Goal: Task Accomplishment & Management: Use online tool/utility

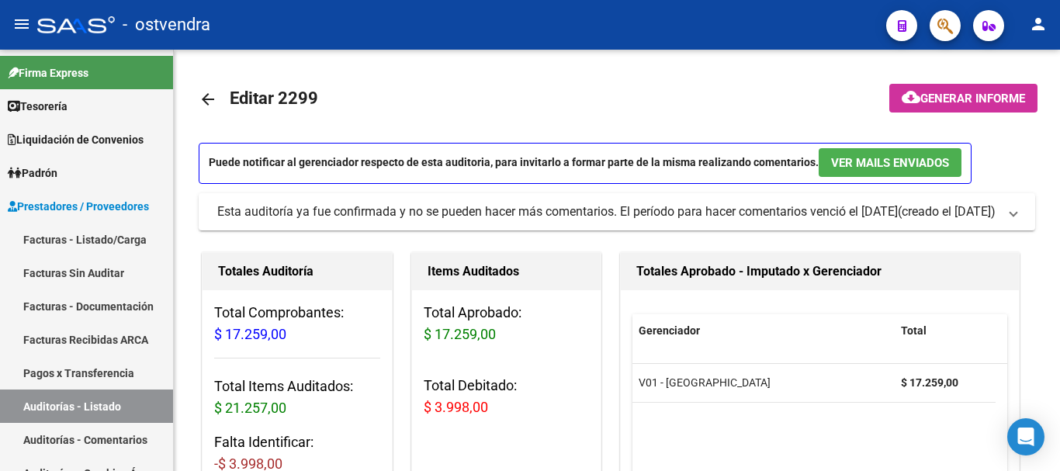
scroll to position [9, 0]
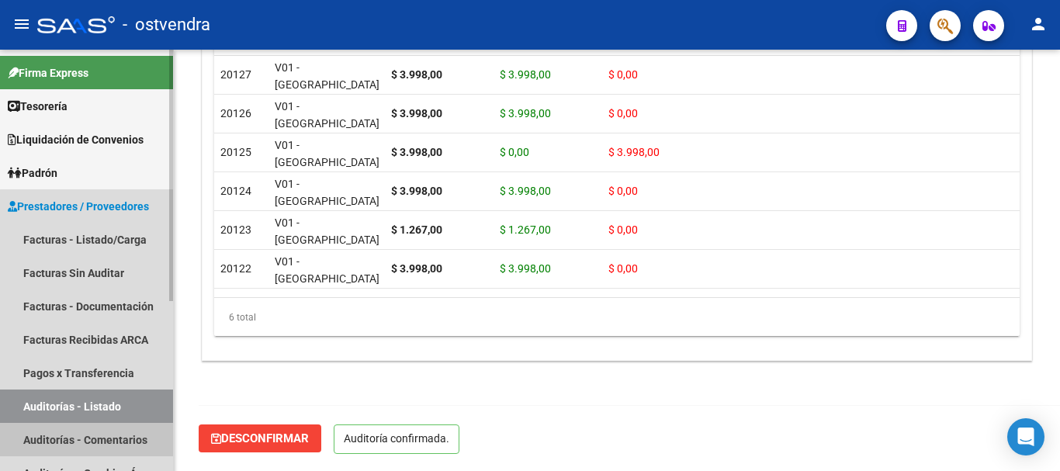
click at [88, 442] on link "Auditorías - Comentarios" at bounding box center [86, 439] width 173 height 33
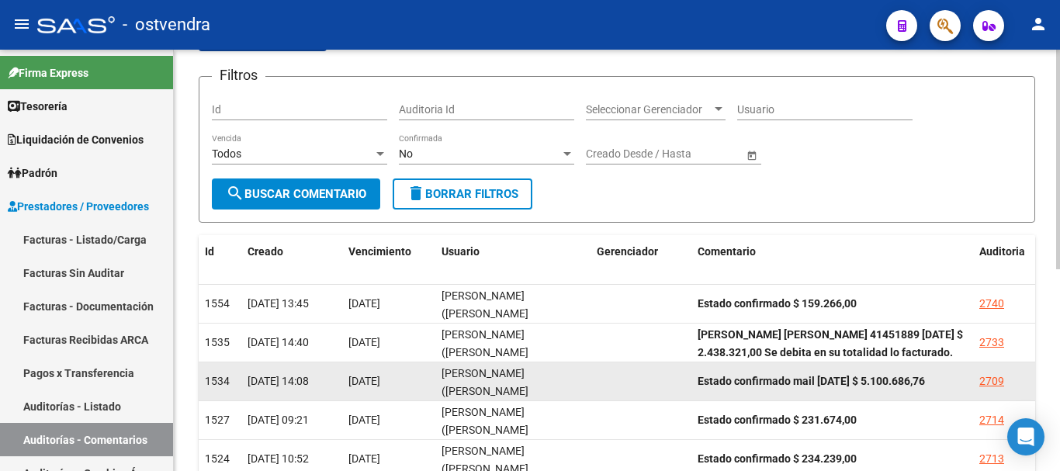
scroll to position [155, 0]
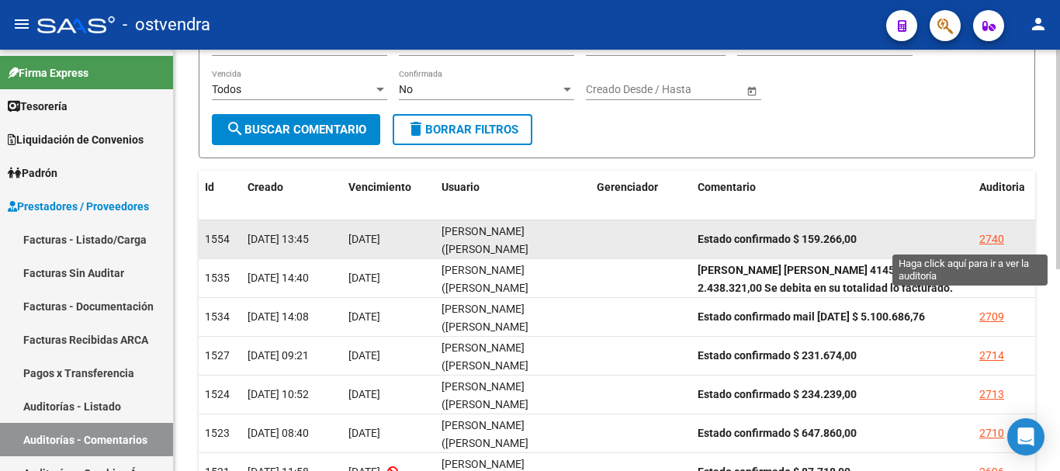
click at [989, 239] on div "2740" at bounding box center [991, 239] width 25 height 18
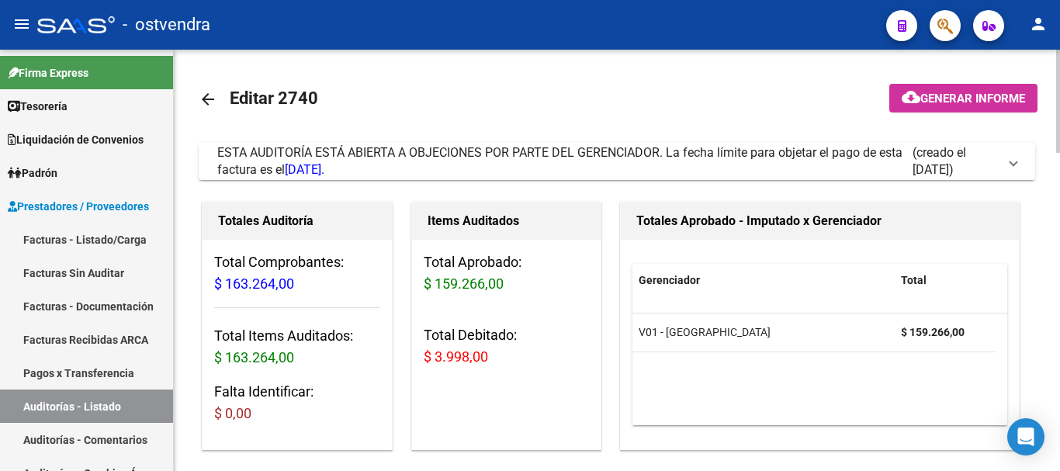
drag, startPoint x: 433, startPoint y: 177, endPoint x: 438, endPoint y: 189, distance: 12.8
click at [434, 178] on div "ESTA AUDITORÍA ESTÁ ABIERTA A OBJECIONES POR PARTE DEL GERENCIADOR. La fecha lí…" at bounding box center [564, 161] width 695 height 34
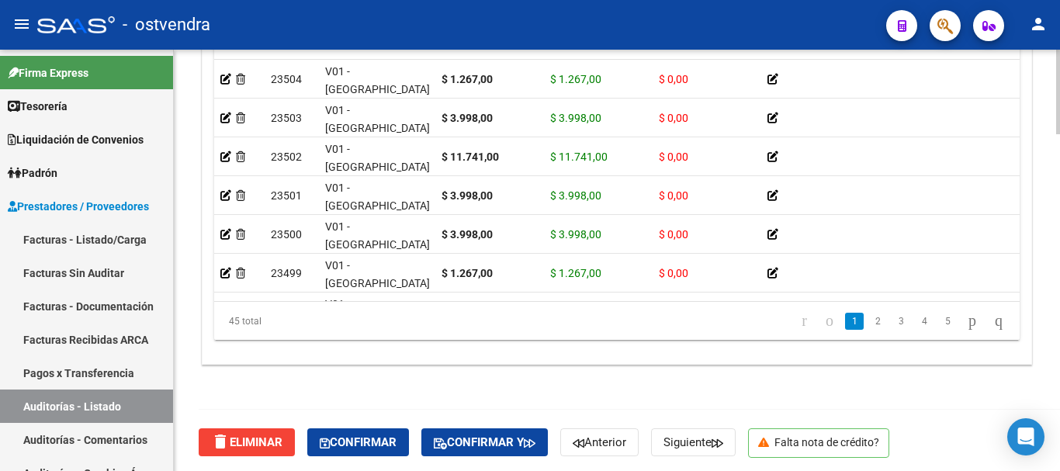
scroll to position [1676, 0]
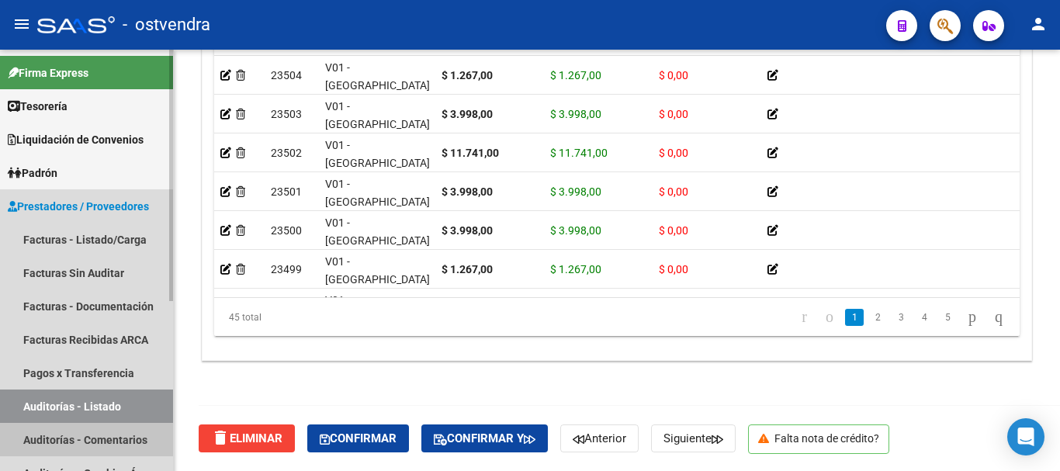
click at [63, 451] on link "Auditorías - Comentarios" at bounding box center [86, 439] width 173 height 33
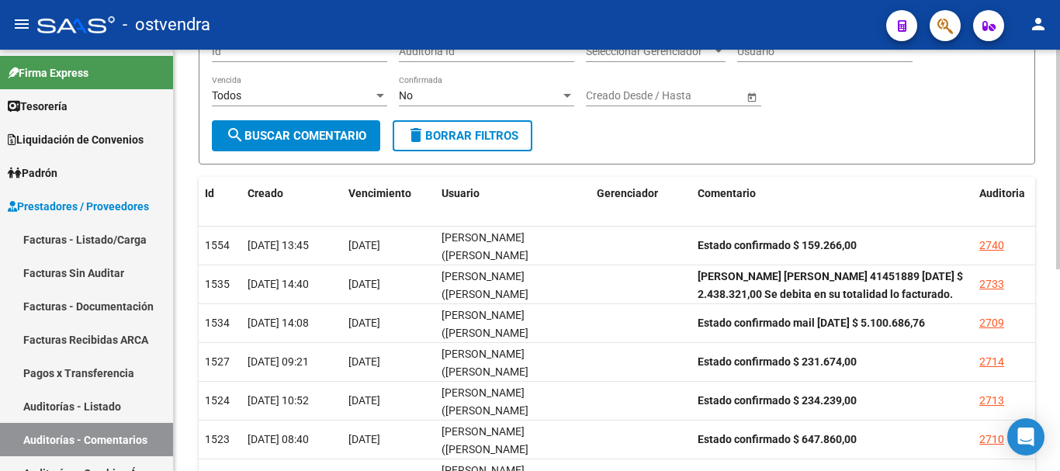
scroll to position [155, 0]
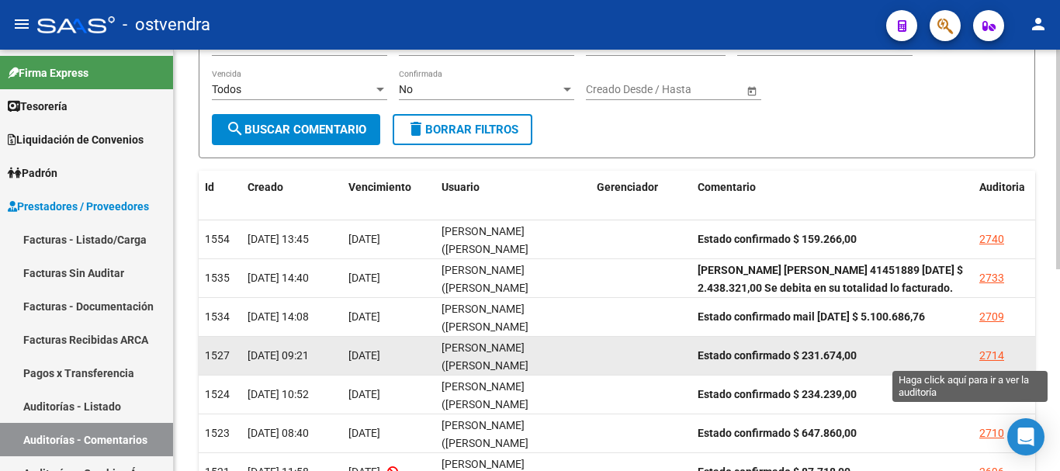
click at [995, 355] on div "2714" at bounding box center [991, 356] width 25 height 18
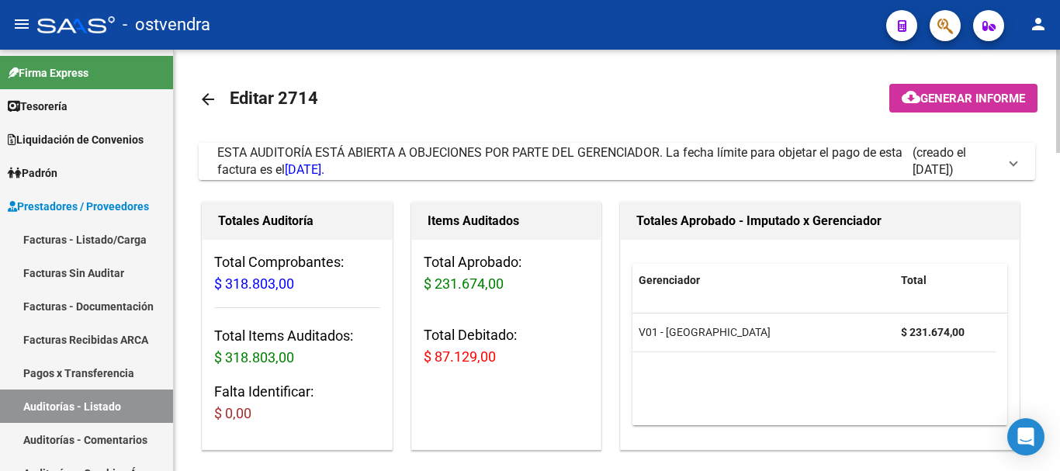
click at [775, 171] on div "ESTA AUDITORÍA ESTÁ ABIERTA A OBJECIONES POR PARTE DEL GERENCIADOR. La fecha lí…" at bounding box center [564, 161] width 695 height 34
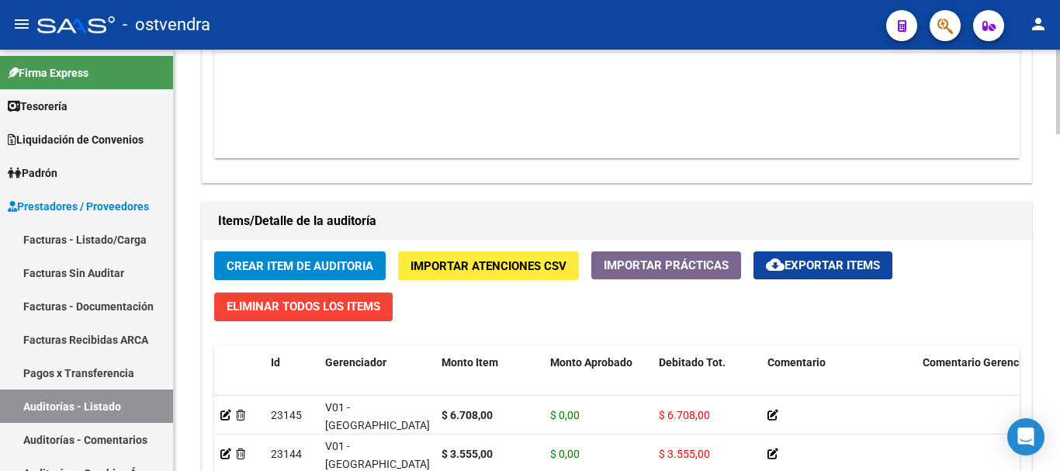
scroll to position [1164, 0]
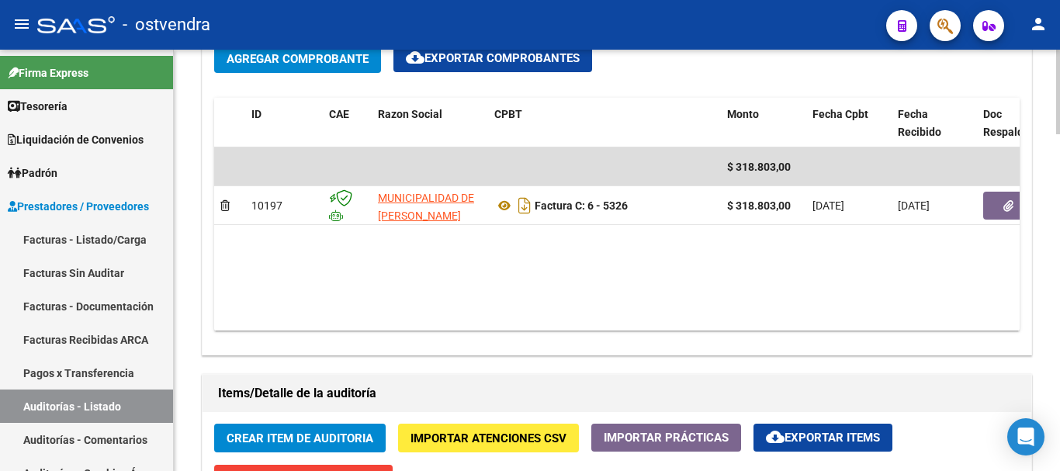
drag, startPoint x: 76, startPoint y: 244, endPoint x: 183, endPoint y: 189, distance: 120.4
click at [75, 244] on link "Facturas - Listado/Carga" at bounding box center [86, 239] width 173 height 33
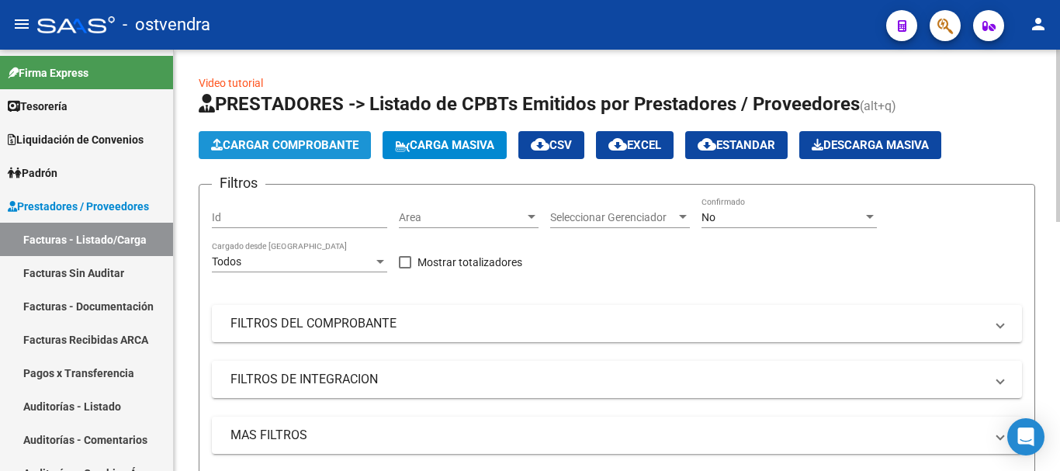
click at [318, 146] on span "Cargar Comprobante" at bounding box center [284, 145] width 147 height 14
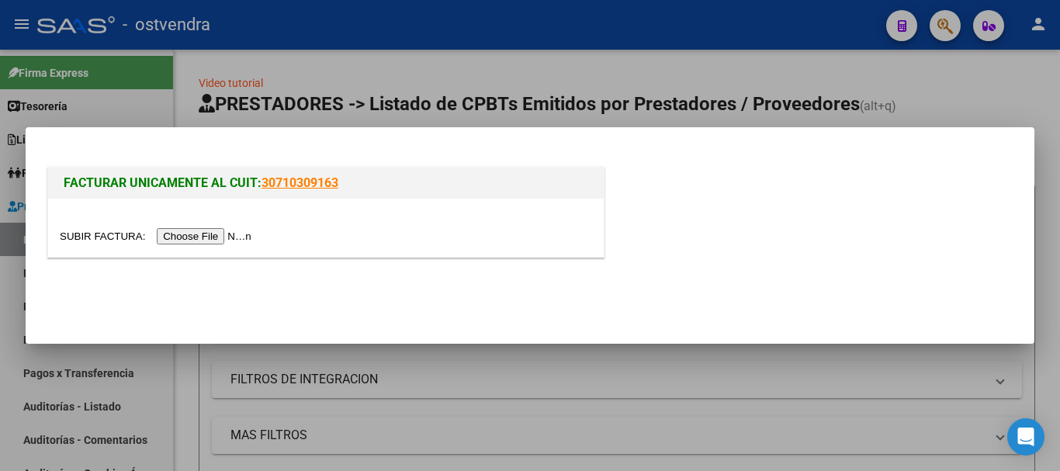
click at [213, 234] on input "file" at bounding box center [158, 236] width 196 height 16
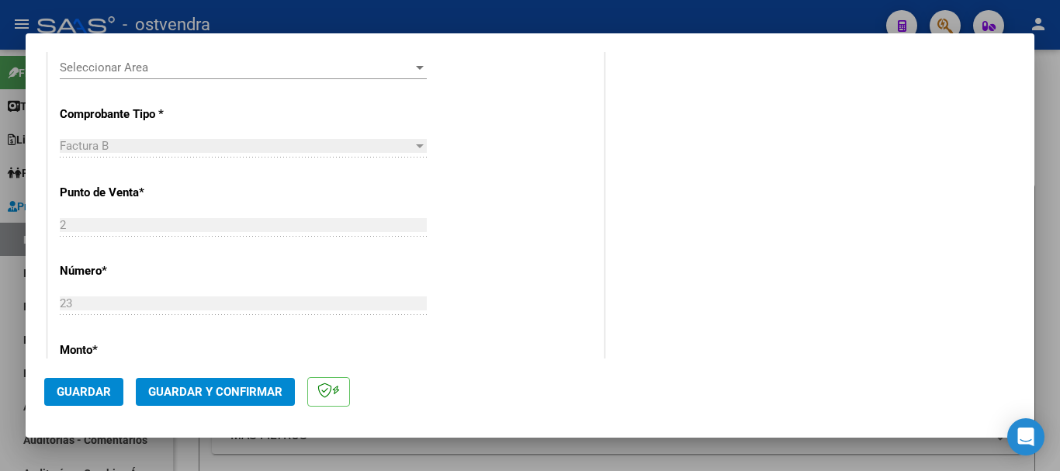
scroll to position [310, 0]
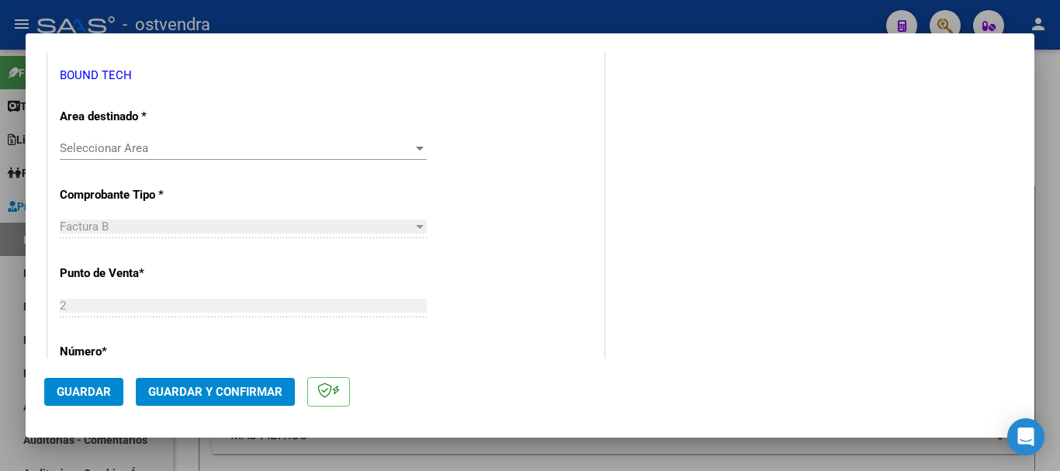
click at [189, 140] on div "Seleccionar Area Seleccionar Area" at bounding box center [243, 148] width 367 height 23
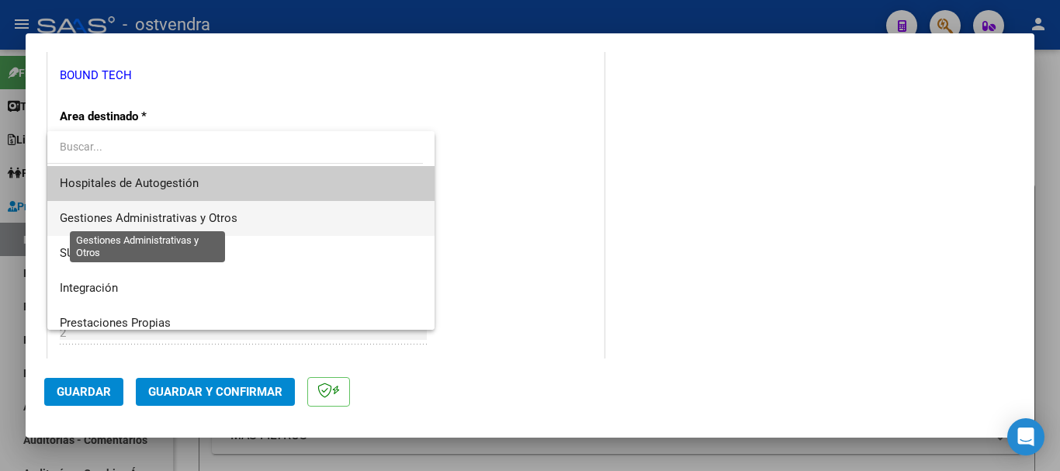
click at [157, 218] on span "Gestiones Administrativas y Otros" at bounding box center [149, 218] width 178 height 14
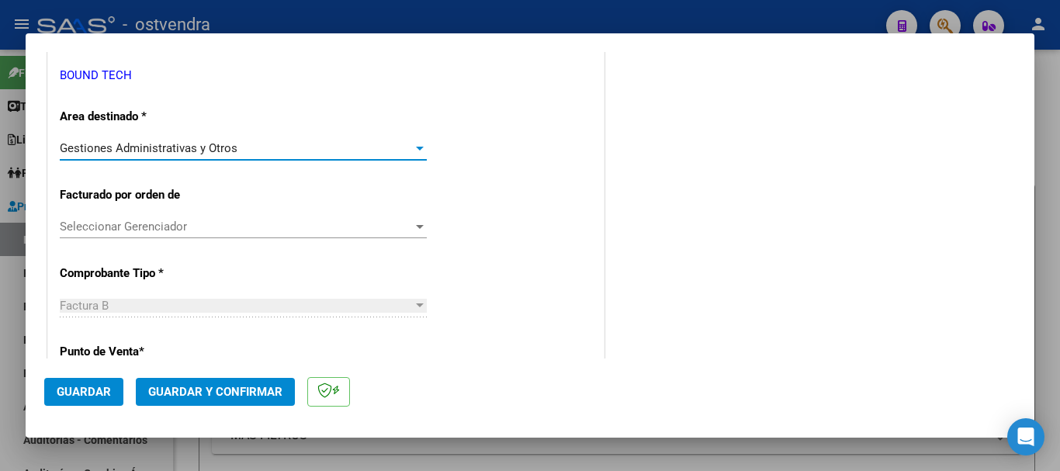
drag, startPoint x: 205, startPoint y: 375, endPoint x: 203, endPoint y: 385, distance: 9.4
click at [204, 377] on mat-dialog-actions "Guardar Guardar y Confirmar" at bounding box center [529, 388] width 971 height 61
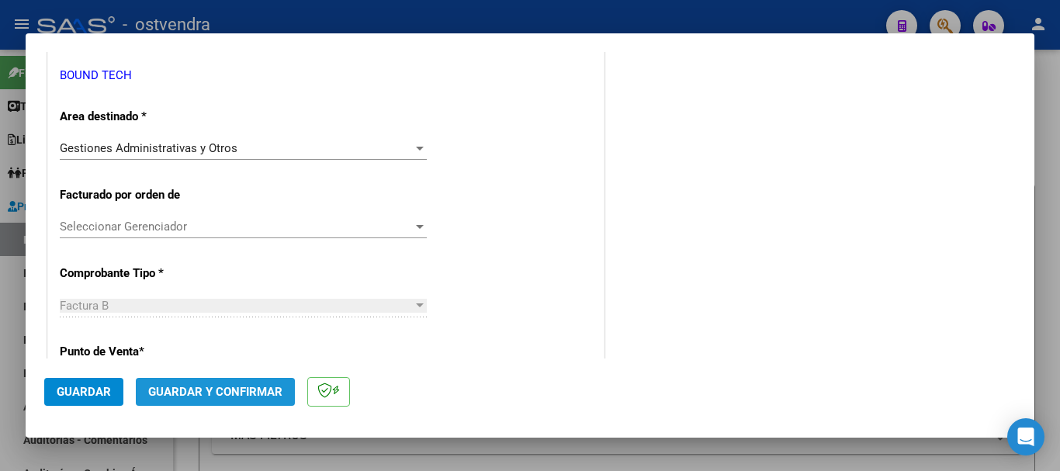
click at [206, 402] on button "Guardar y Confirmar" at bounding box center [215, 392] width 159 height 28
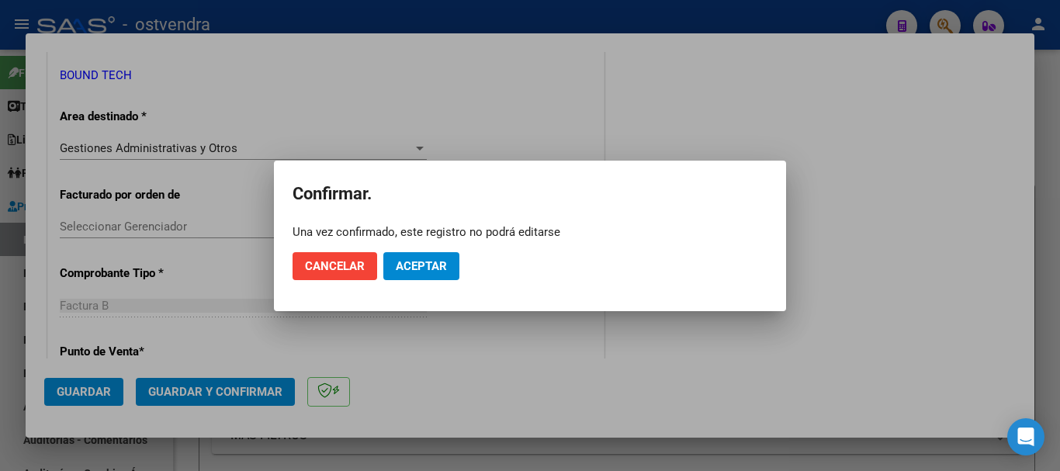
click at [407, 280] on mat-dialog-actions "Cancelar Aceptar" at bounding box center [529, 266] width 475 height 53
click at [436, 279] on button "Aceptar" at bounding box center [421, 266] width 76 height 28
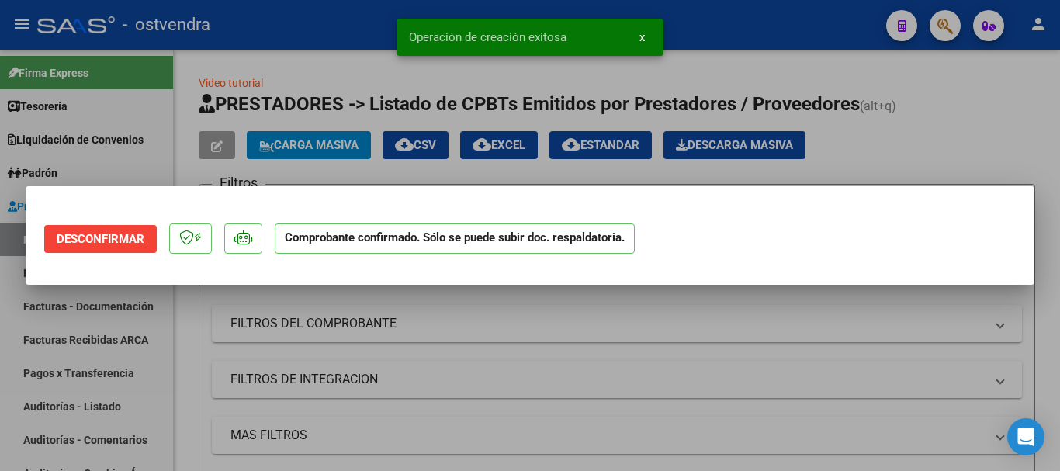
scroll to position [0, 0]
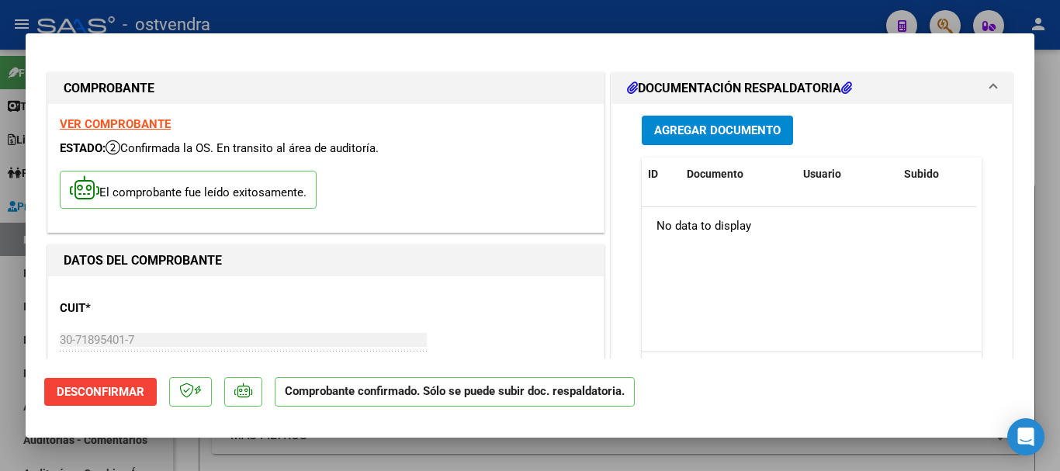
click at [0, 434] on div at bounding box center [530, 235] width 1060 height 471
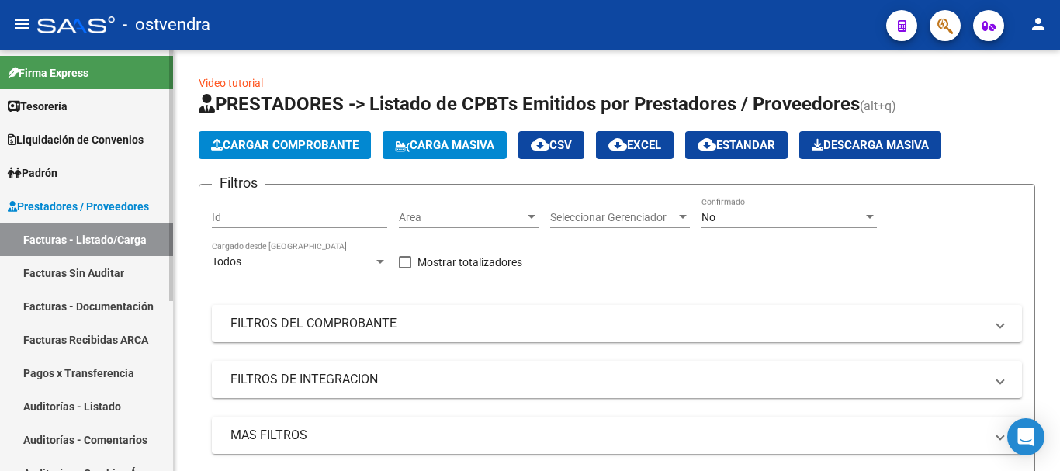
click at [99, 260] on link "Facturas Sin Auditar" at bounding box center [86, 272] width 173 height 33
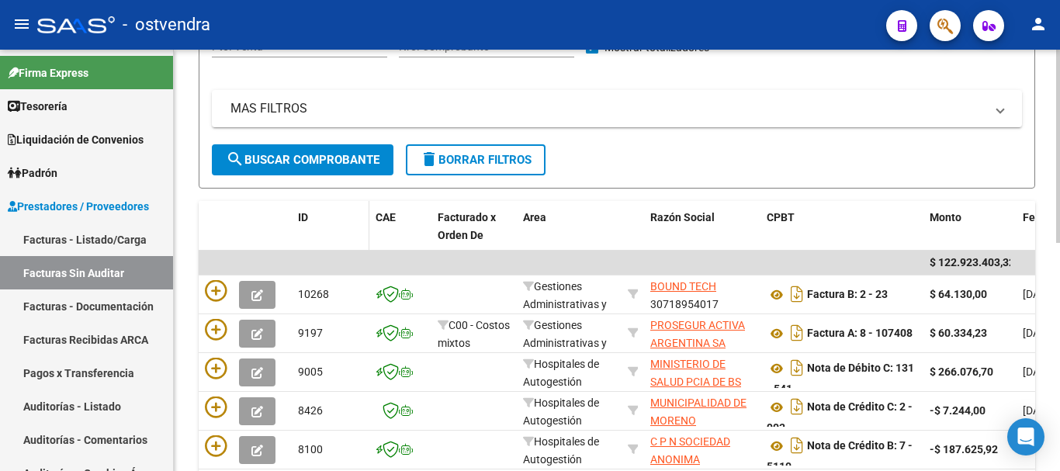
scroll to position [233, 0]
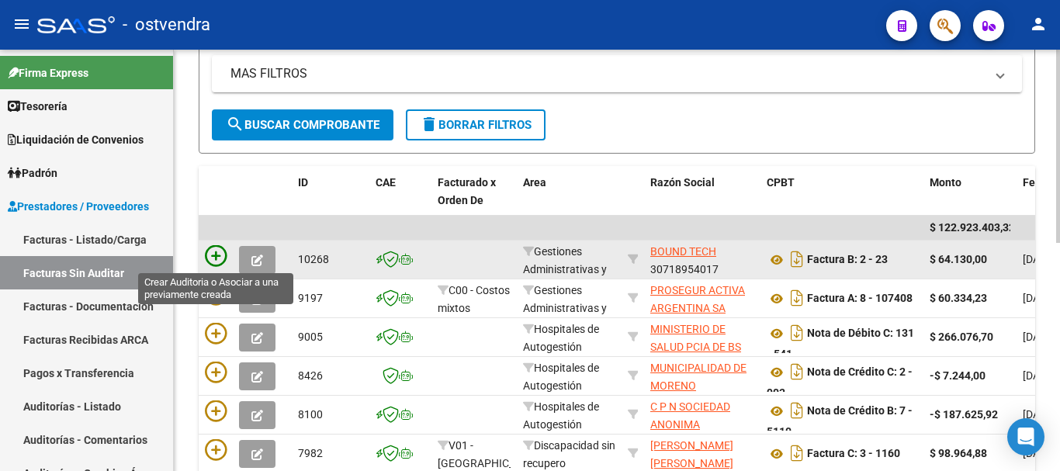
click at [218, 255] on icon at bounding box center [216, 256] width 22 height 22
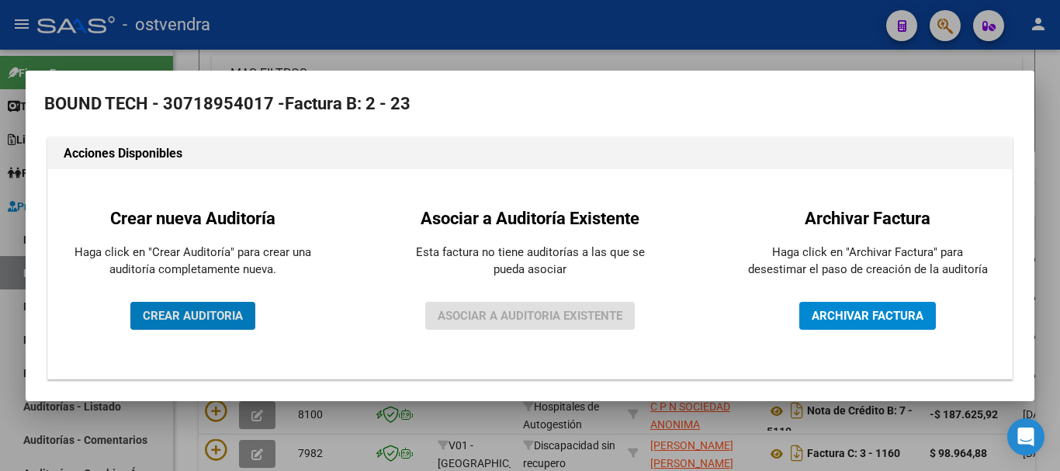
click at [195, 317] on span "CREAR AUDITORIA" at bounding box center [193, 316] width 100 height 14
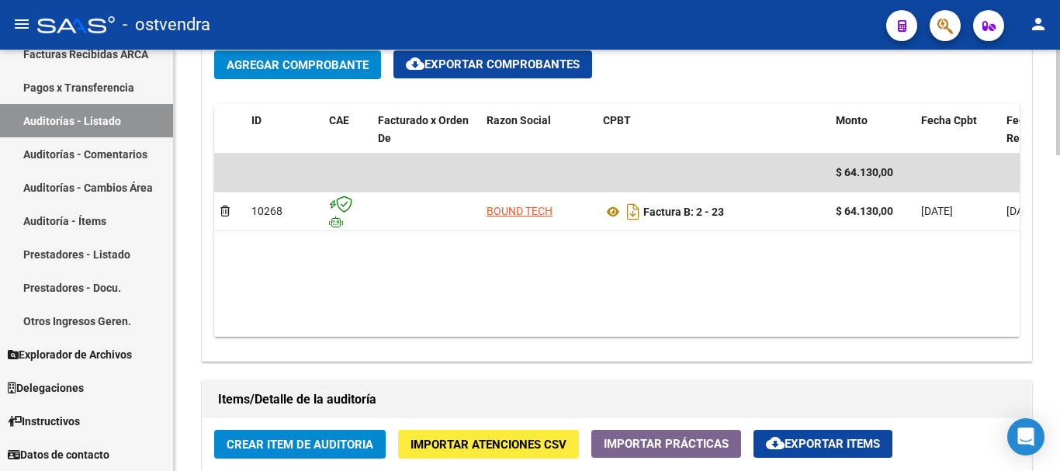
scroll to position [853, 0]
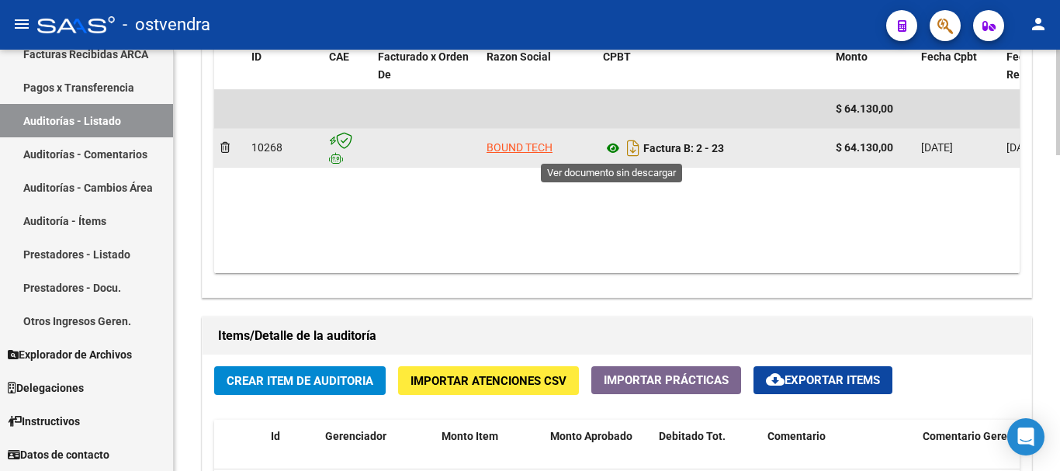
click at [608, 145] on icon at bounding box center [613, 148] width 20 height 19
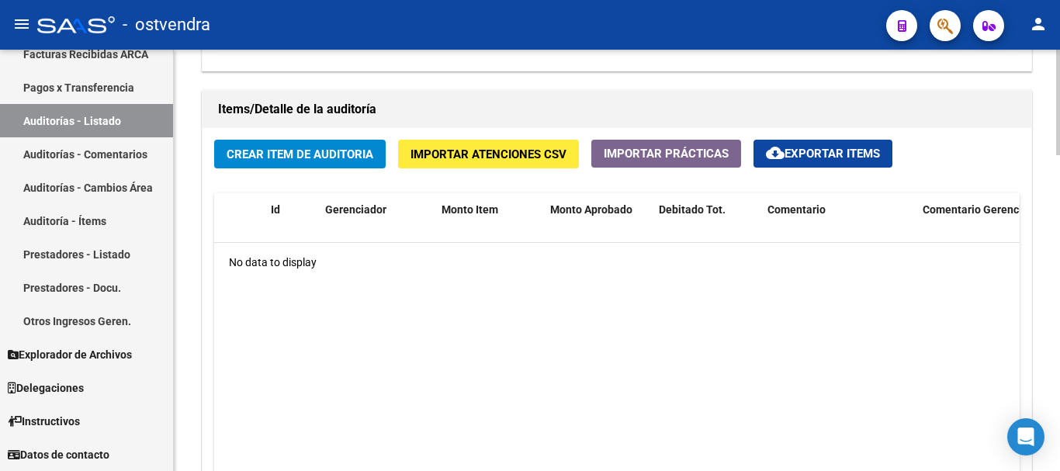
scroll to position [1086, 0]
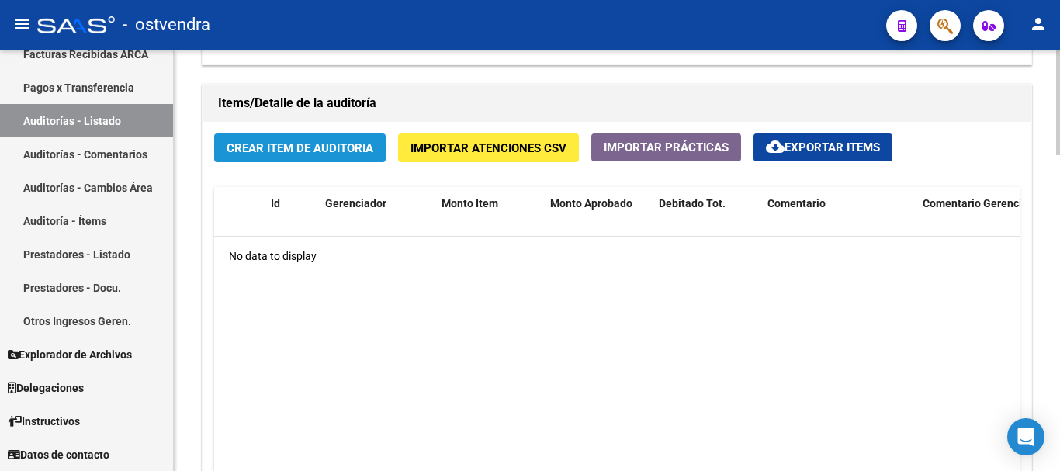
click at [269, 140] on button "Crear Item de Auditoria" at bounding box center [299, 147] width 171 height 29
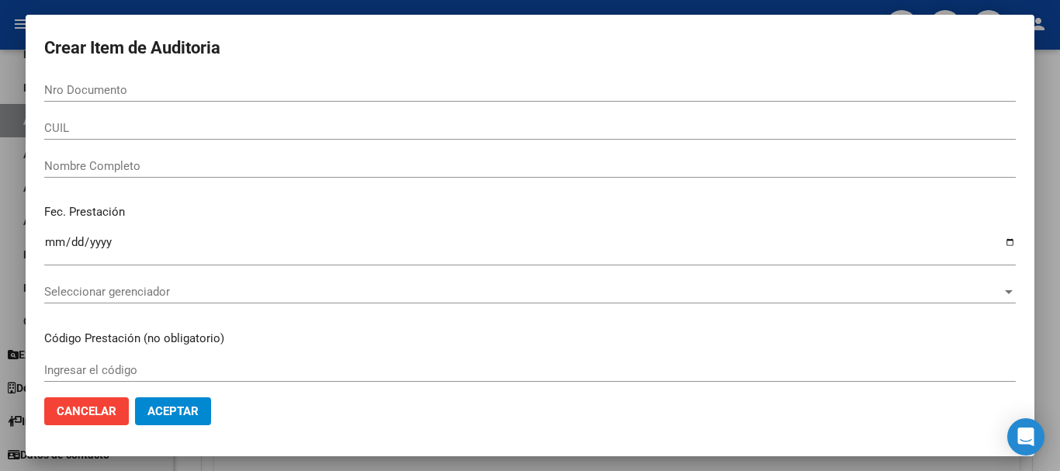
click at [183, 378] on div "Ingresar el código" at bounding box center [529, 369] width 971 height 23
click at [165, 299] on div "Seleccionar gerenciador Seleccionar gerenciador" at bounding box center [529, 291] width 971 height 23
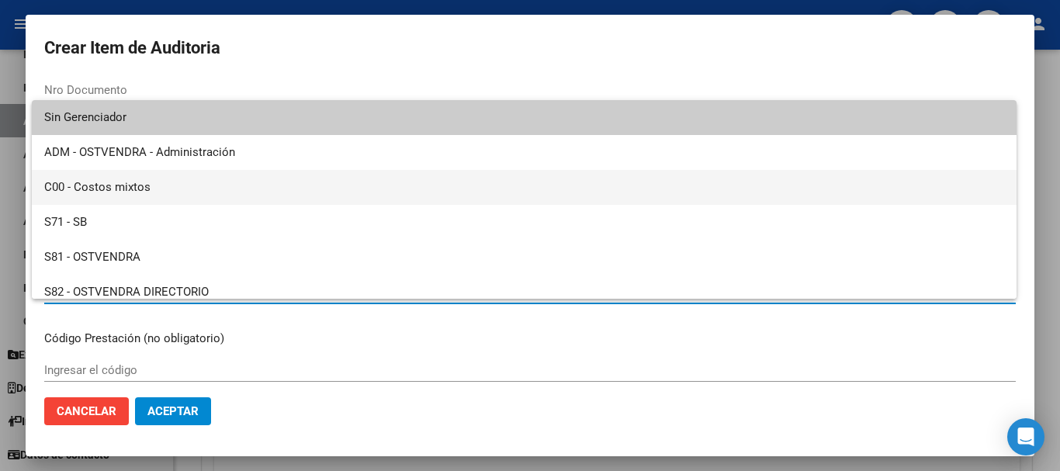
click at [164, 200] on span "C00 - Costos mixtos" at bounding box center [524, 187] width 960 height 35
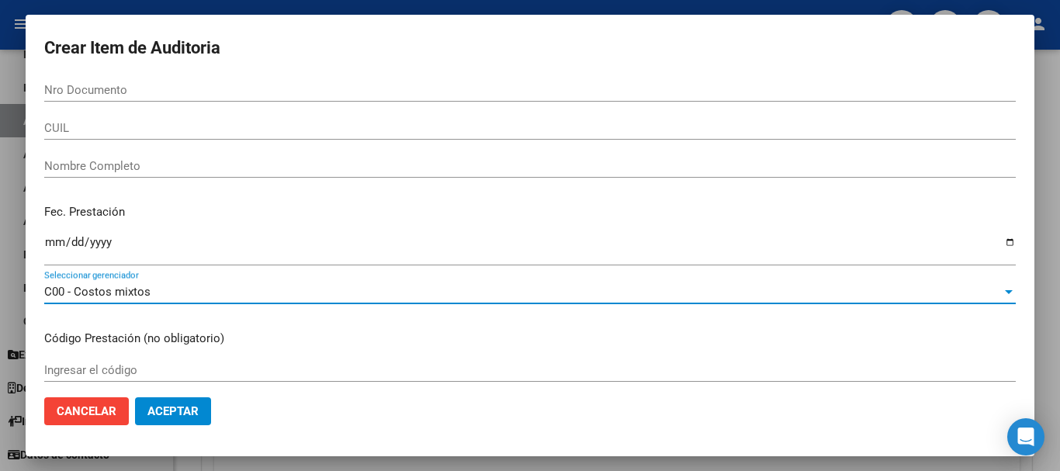
click at [185, 407] on span "Aceptar" at bounding box center [172, 411] width 51 height 14
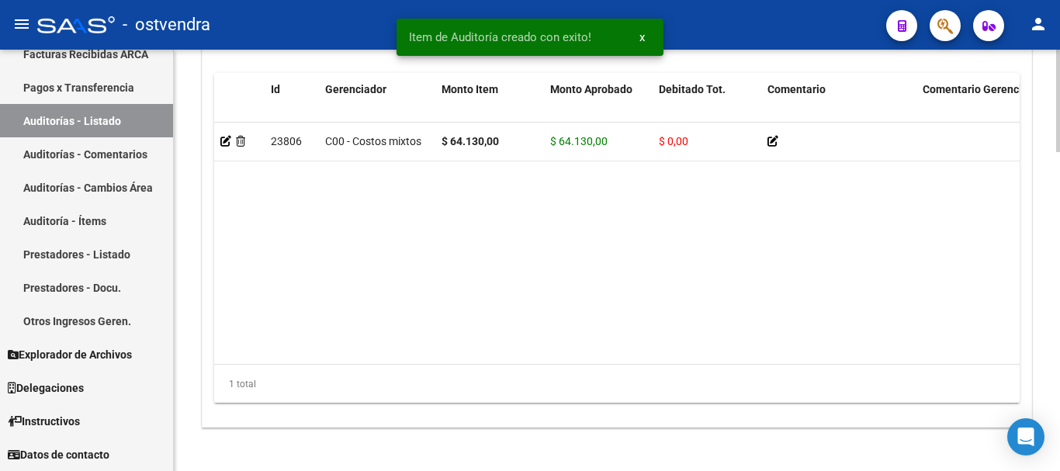
scroll to position [1309, 0]
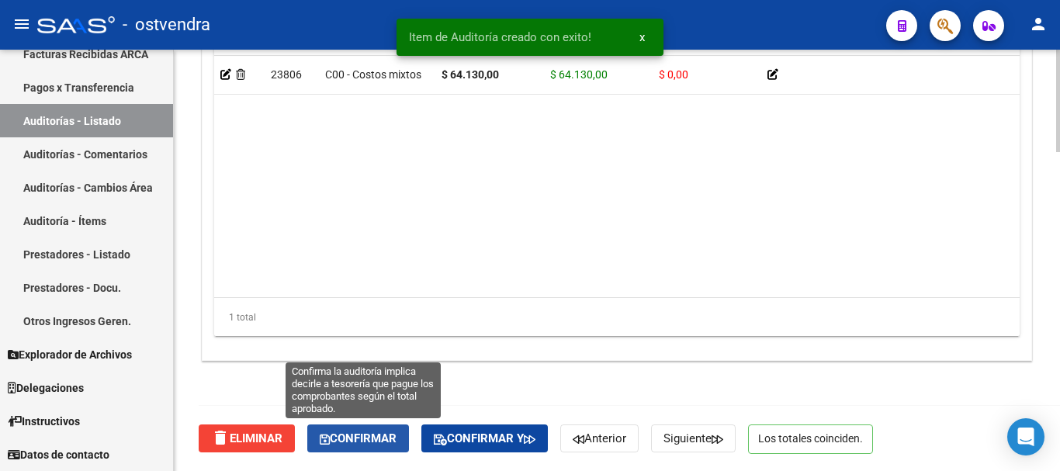
click at [380, 433] on span "Confirmar" at bounding box center [358, 438] width 77 height 14
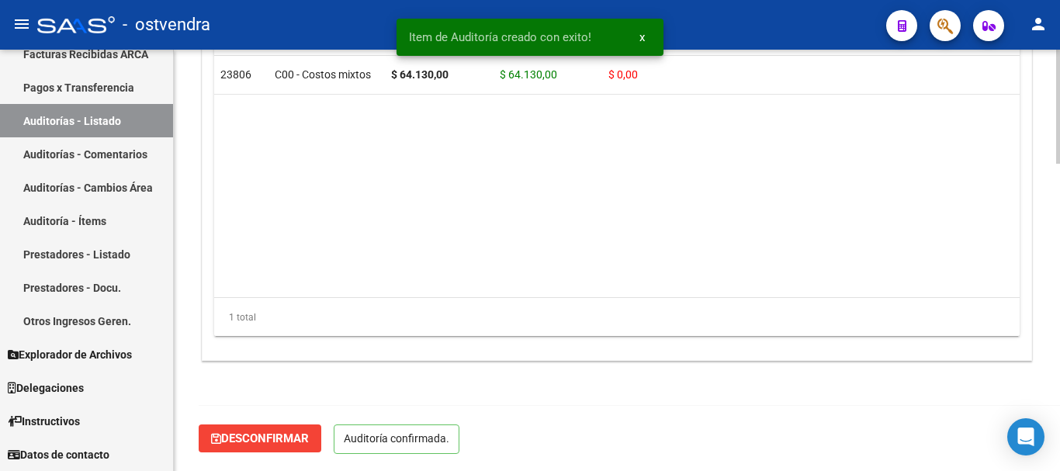
scroll to position [1133, 0]
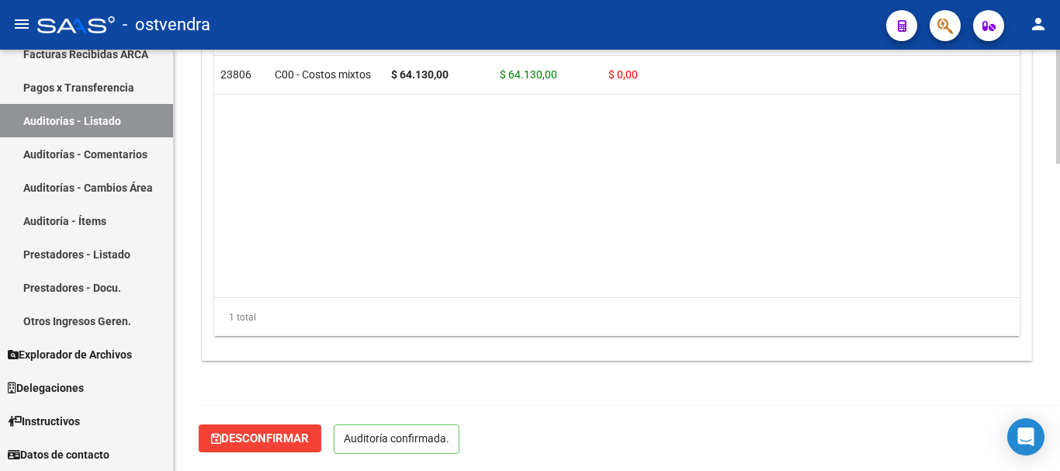
drag, startPoint x: 852, startPoint y: 273, endPoint x: 847, endPoint y: 247, distance: 26.0
click at [851, 272] on datatable-body "23806 C00 - Costos mixtos $ 64.130,00 $ 64.130,00 $ 0,00 [PERSON_NAME] [DATE]" at bounding box center [616, 176] width 805 height 241
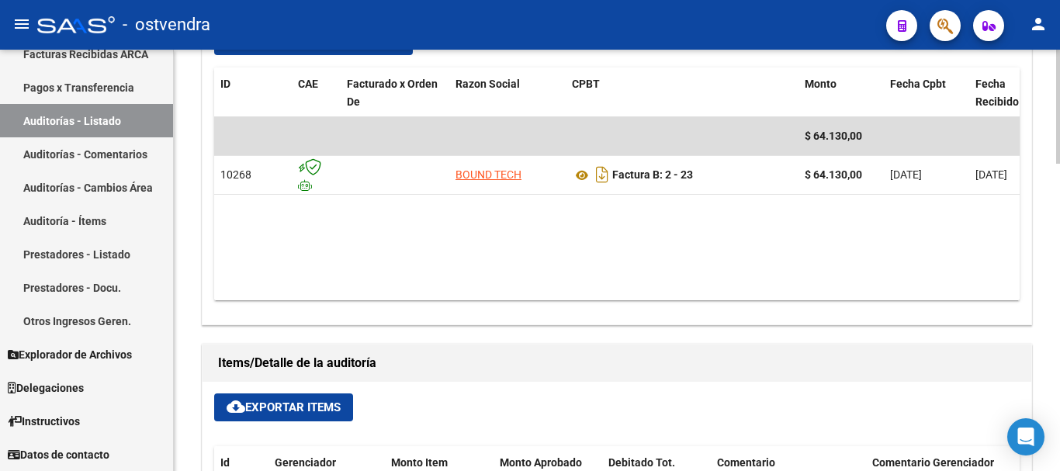
scroll to position [668, 0]
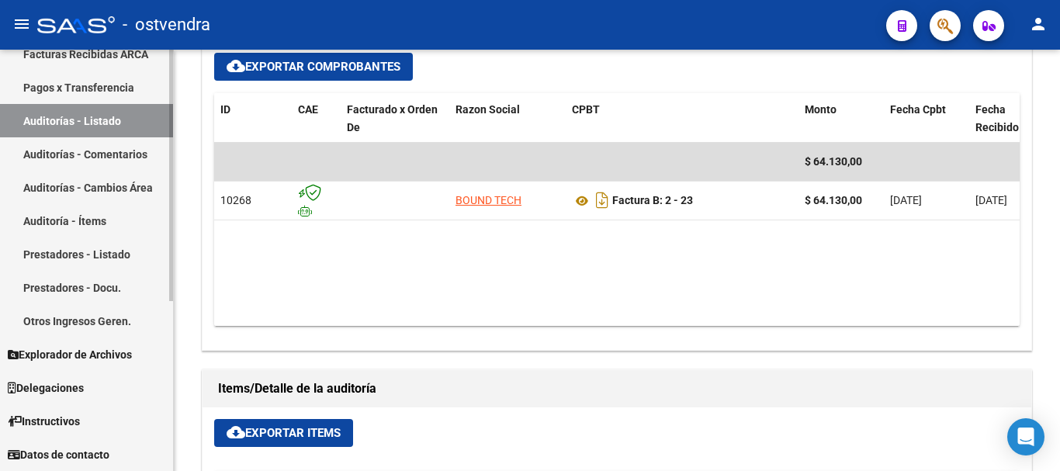
click at [71, 242] on link "Prestadores - Listado" at bounding box center [86, 253] width 173 height 33
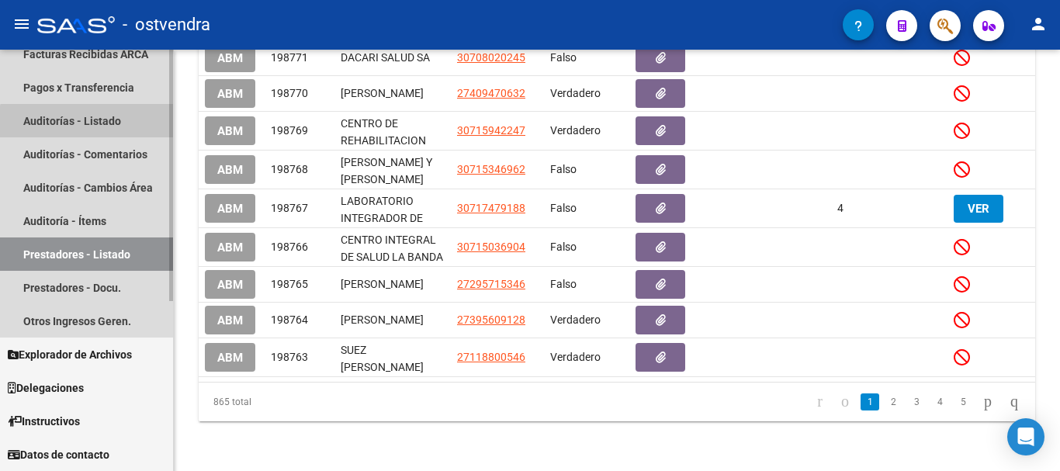
click at [120, 130] on link "Auditorías - Listado" at bounding box center [86, 120] width 173 height 33
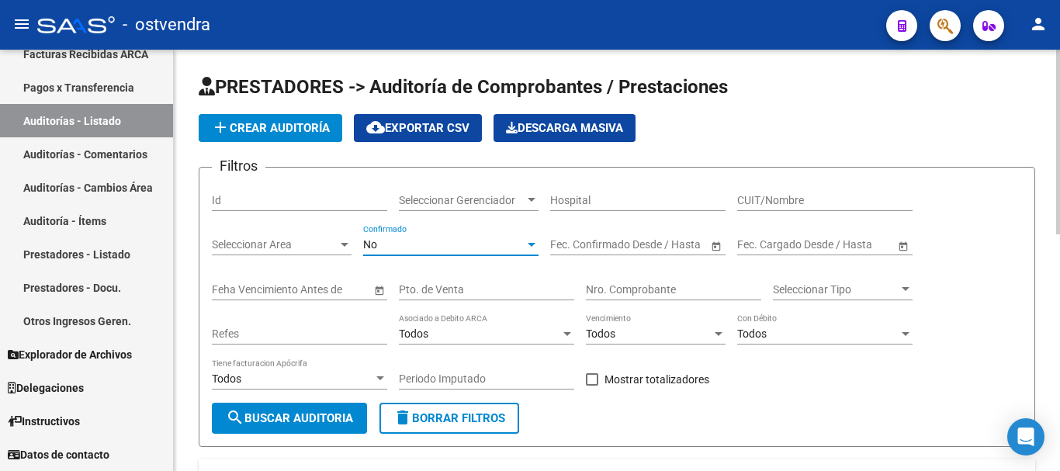
click at [455, 243] on div "No" at bounding box center [443, 244] width 161 height 13
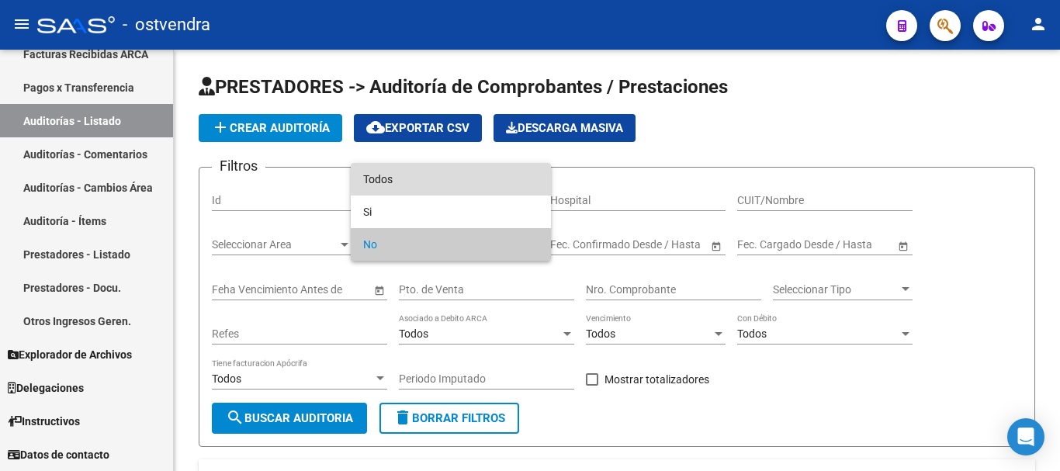
click at [476, 173] on span "Todos" at bounding box center [450, 179] width 175 height 33
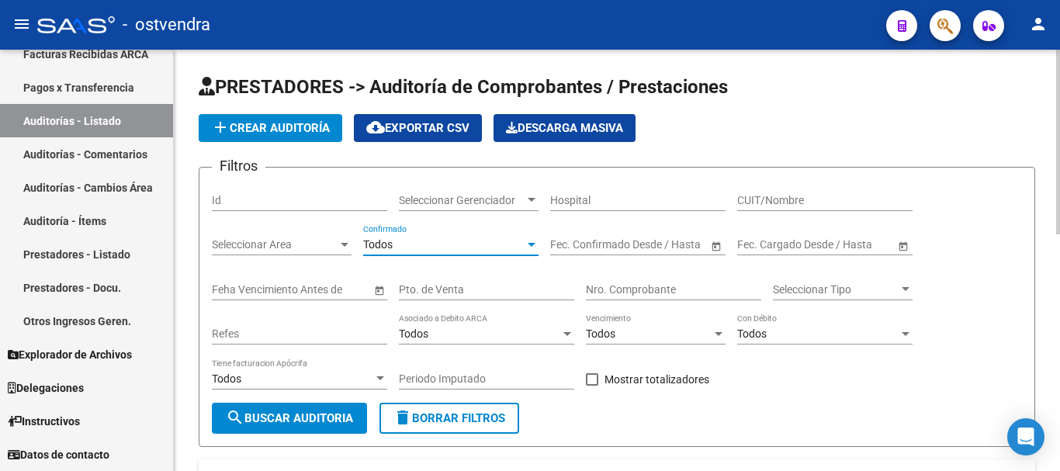
click at [620, 287] on input "Nro. Comprobante" at bounding box center [673, 289] width 175 height 13
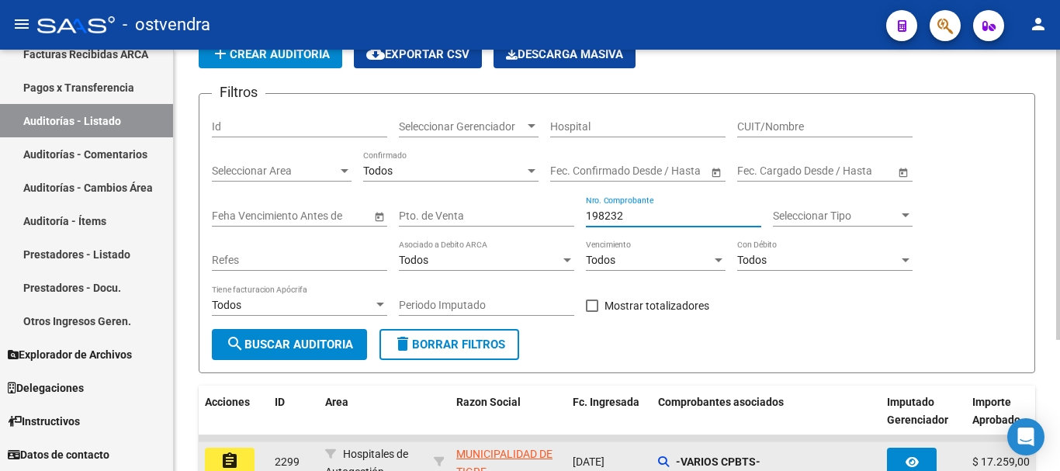
scroll to position [155, 0]
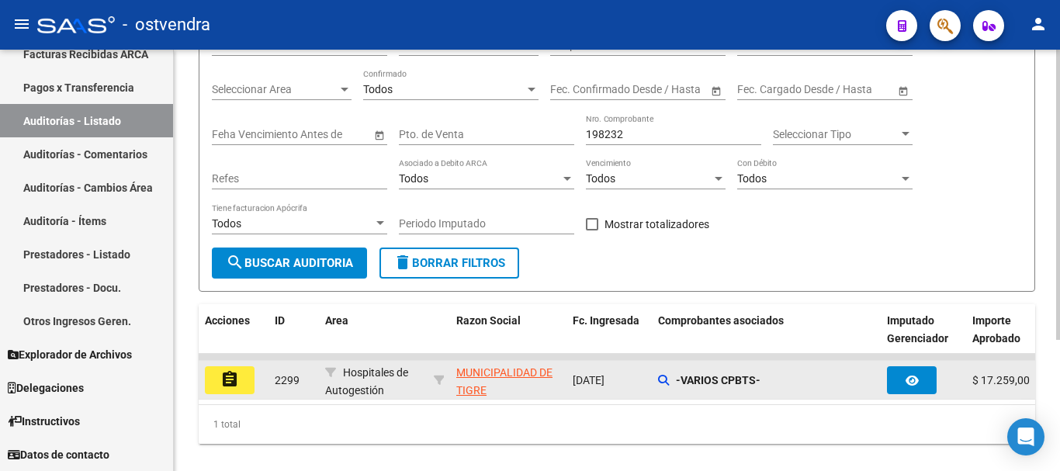
click at [675, 373] on div "-VARIOS CPBTS-" at bounding box center [766, 381] width 216 height 18
click at [674, 381] on div "-VARIOS CPBTS-" at bounding box center [766, 381] width 216 height 18
click at [670, 382] on div "-VARIOS CPBTS-" at bounding box center [766, 381] width 216 height 18
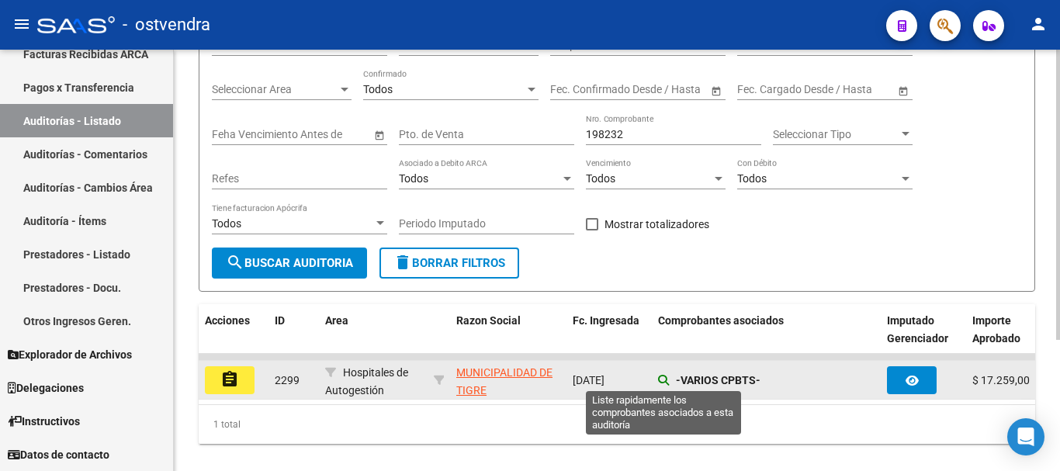
click at [665, 381] on icon at bounding box center [663, 380] width 11 height 11
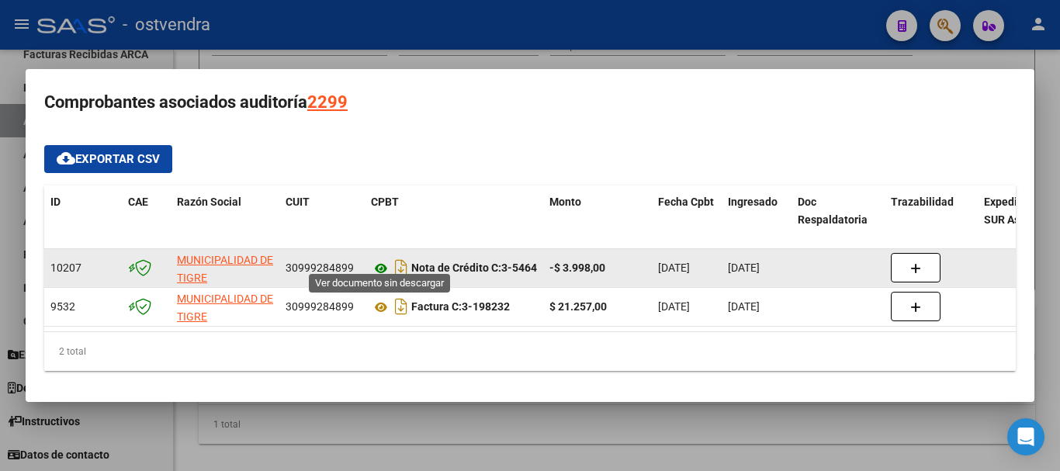
click at [383, 262] on icon at bounding box center [381, 268] width 20 height 19
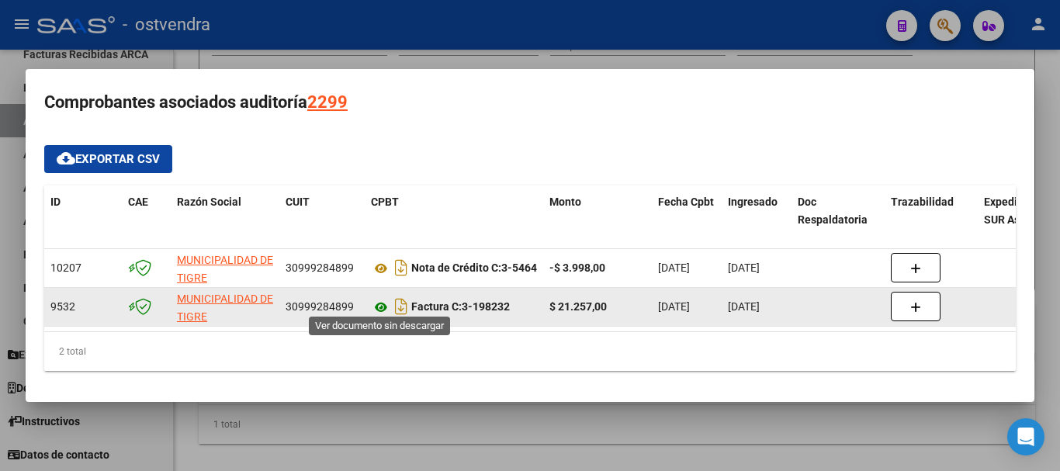
click at [389, 299] on icon at bounding box center [381, 307] width 20 height 19
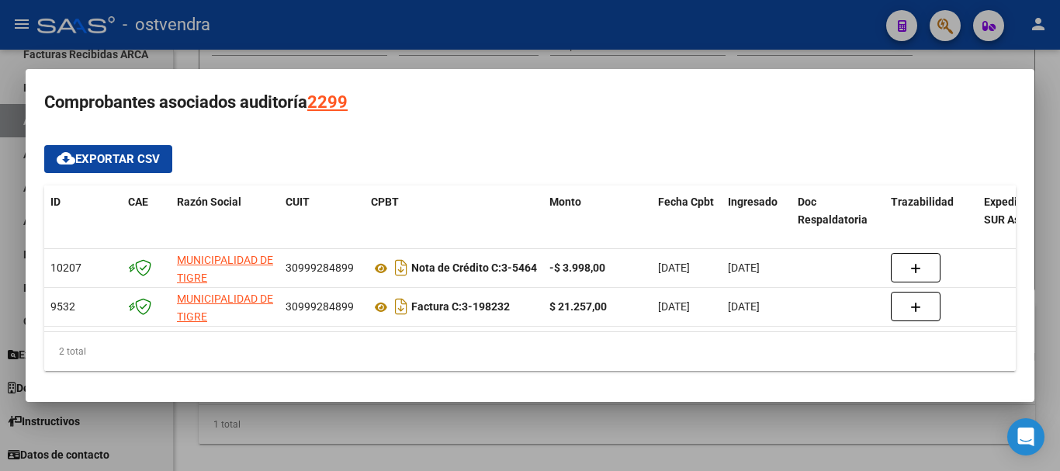
click at [382, 47] on div at bounding box center [530, 235] width 1060 height 471
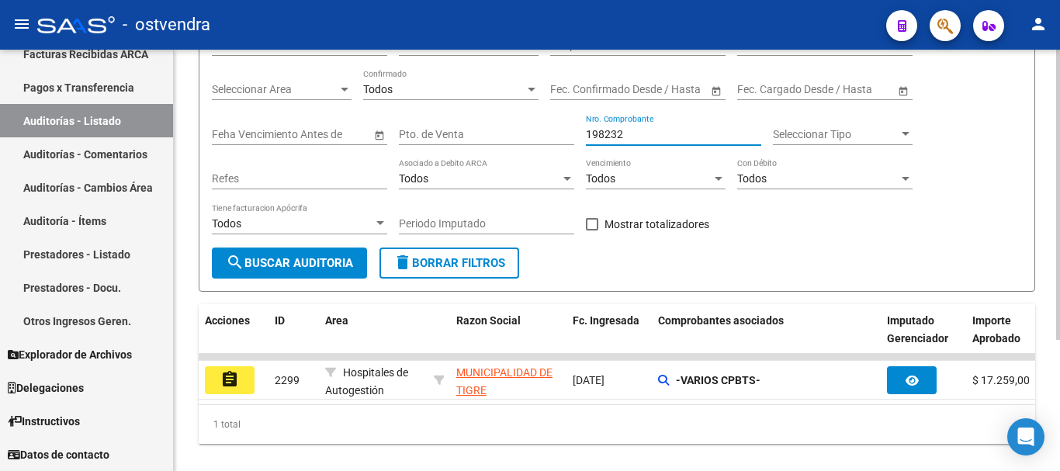
click at [645, 137] on input "198232" at bounding box center [673, 134] width 175 height 13
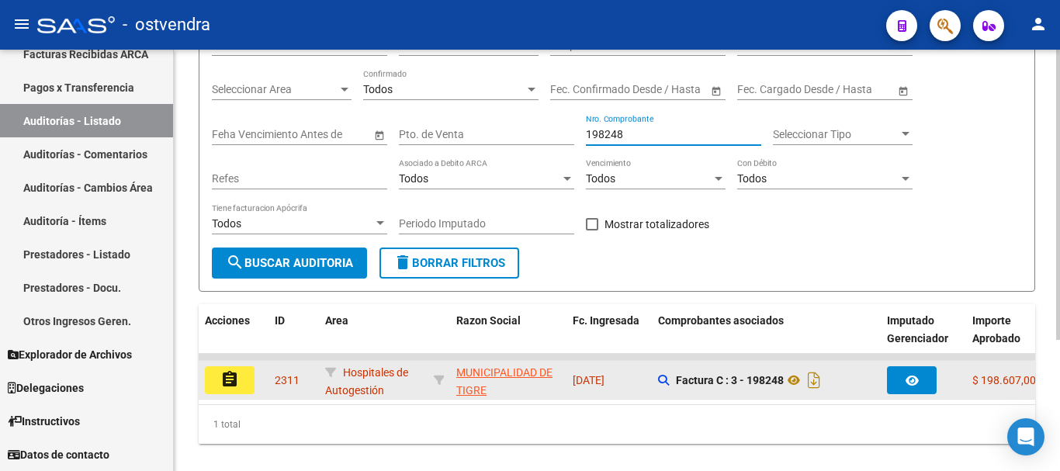
type input "198248"
click at [247, 389] on button "assignment" at bounding box center [230, 380] width 50 height 28
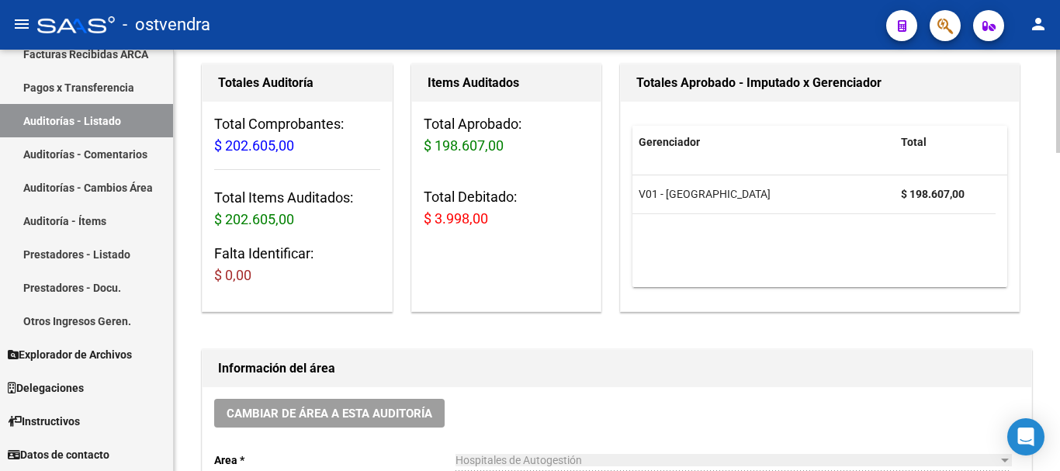
scroll to position [132, 0]
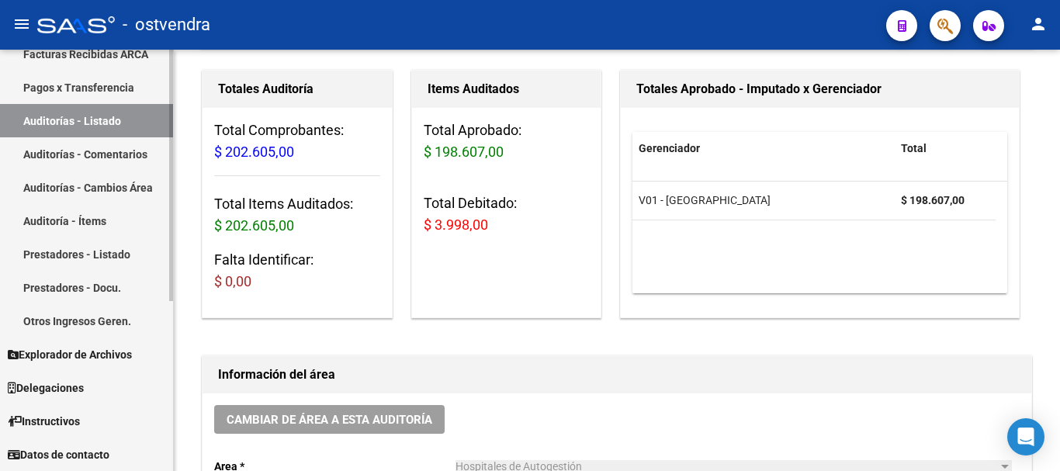
click at [129, 247] on link "Prestadores - Listado" at bounding box center [86, 253] width 173 height 33
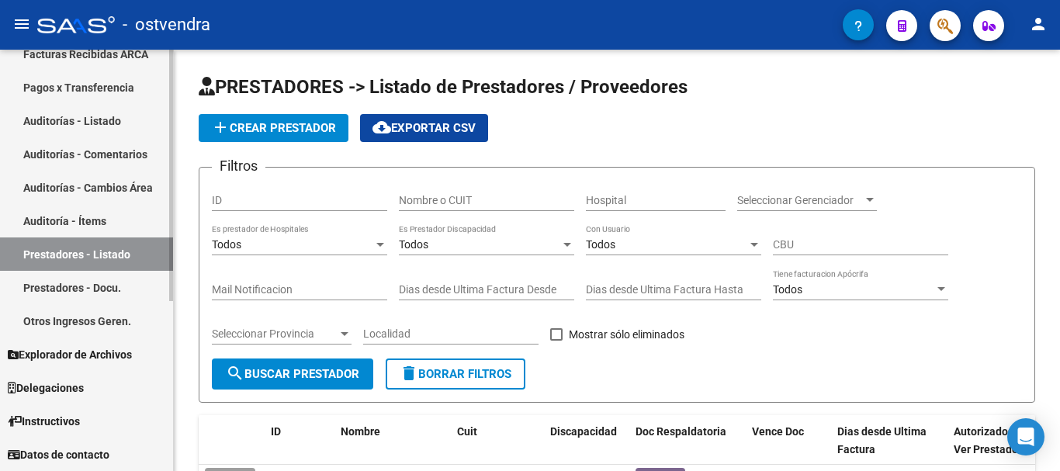
click at [110, 119] on link "Auditorías - Listado" at bounding box center [86, 120] width 173 height 33
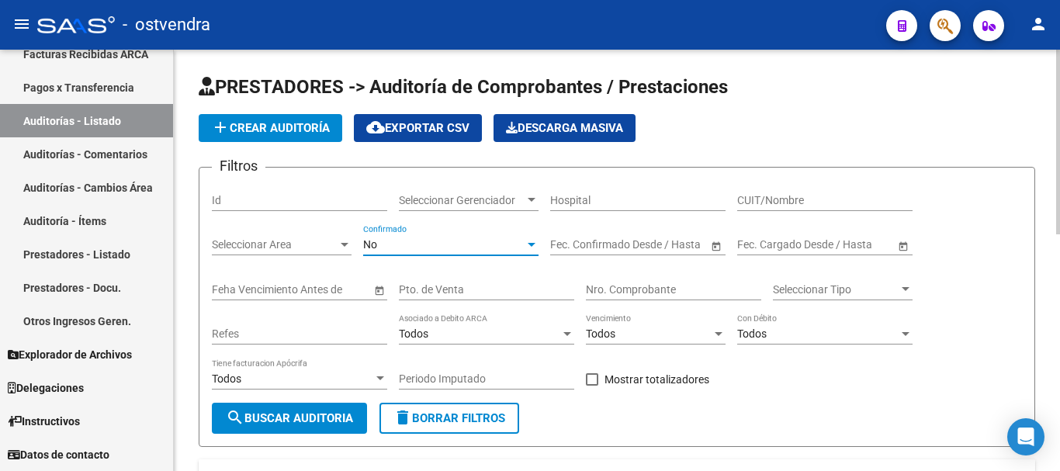
click at [454, 242] on div "No" at bounding box center [443, 244] width 161 height 13
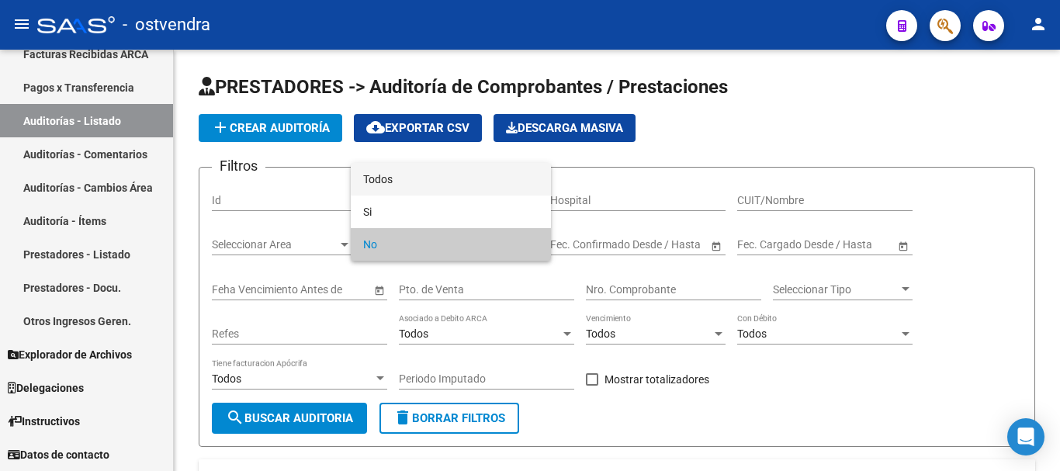
click at [440, 187] on span "Todos" at bounding box center [450, 179] width 175 height 33
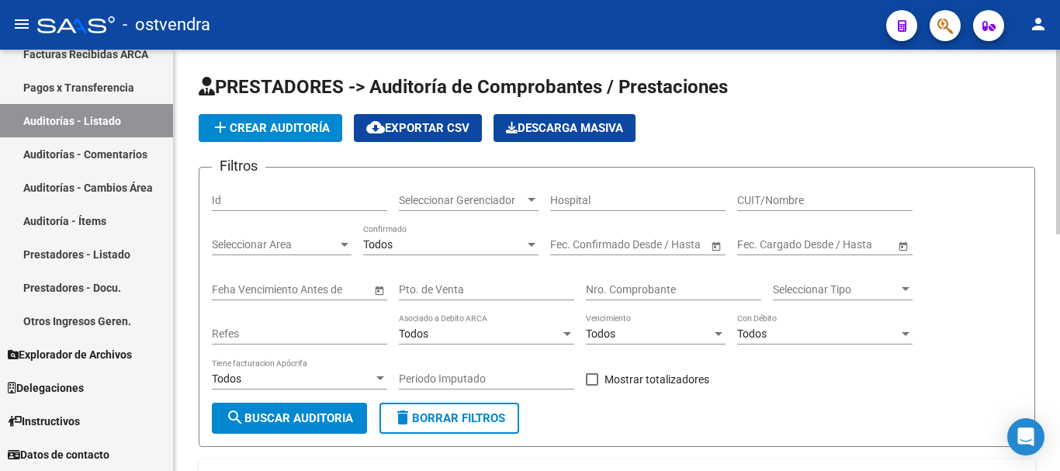
click at [629, 279] on div "Nro. Comprobante" at bounding box center [673, 284] width 175 height 31
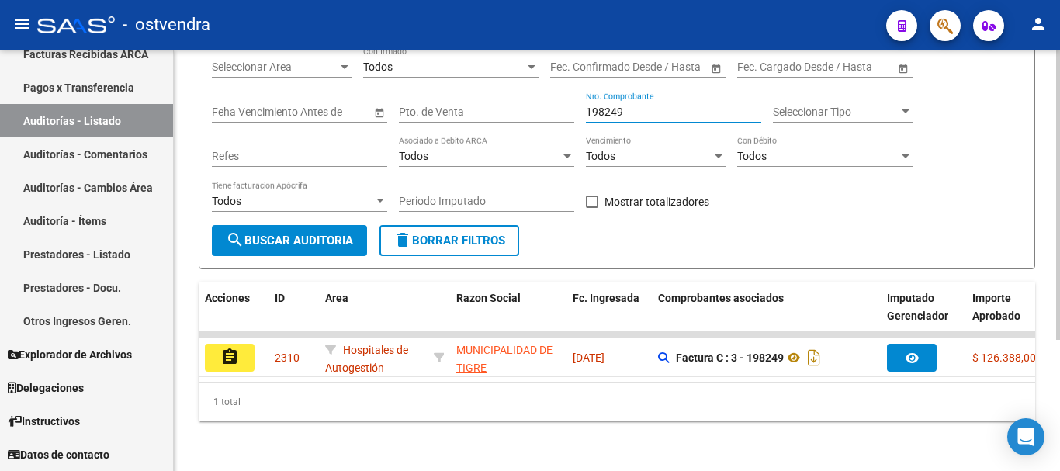
scroll to position [190, 0]
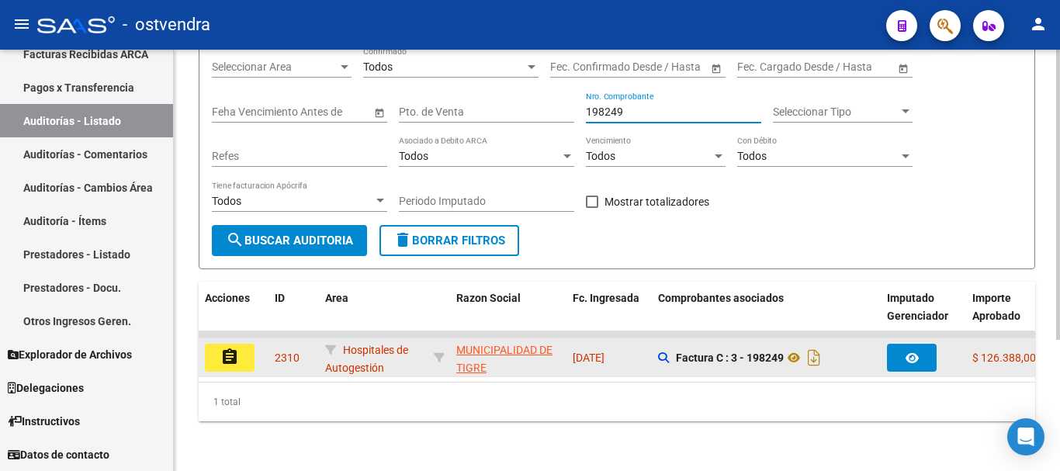
type input "198249"
click at [258, 344] on div "assignment" at bounding box center [233, 358] width 57 height 28
click at [251, 348] on button "assignment" at bounding box center [230, 358] width 50 height 28
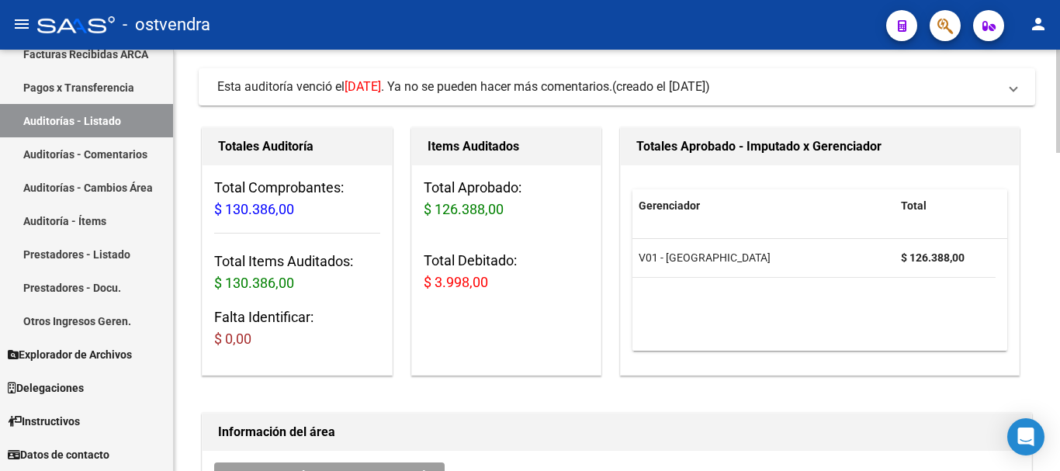
scroll to position [155, 0]
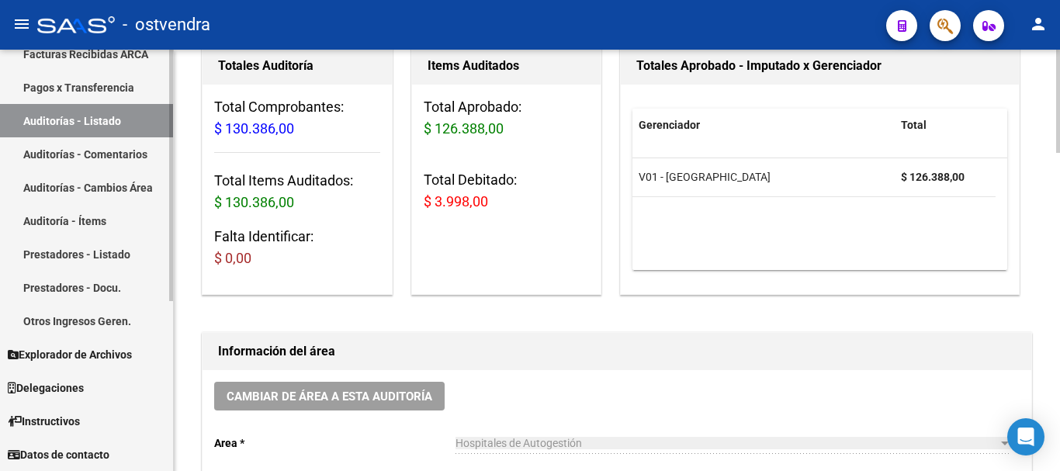
click at [123, 125] on link "Auditorías - Listado" at bounding box center [86, 120] width 173 height 33
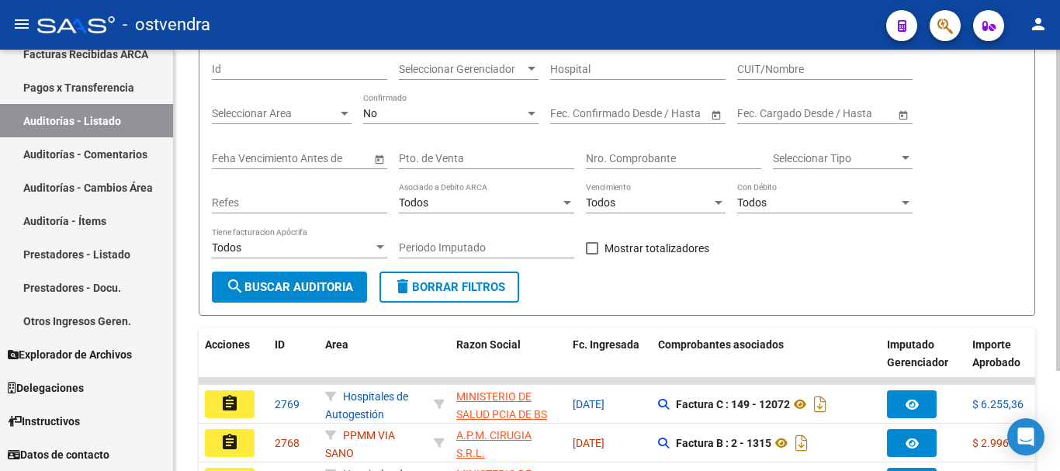
scroll to position [155, 0]
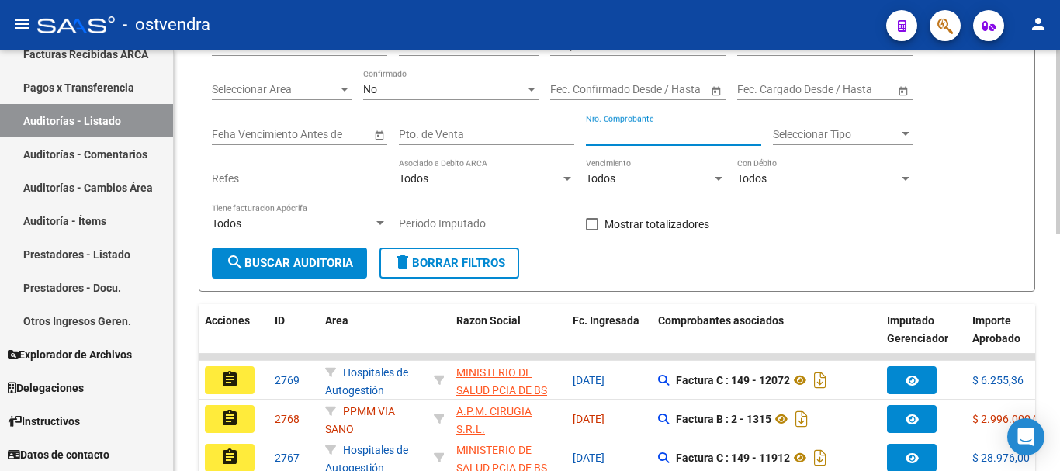
click at [663, 129] on input "Nro. Comprobante" at bounding box center [673, 134] width 175 height 13
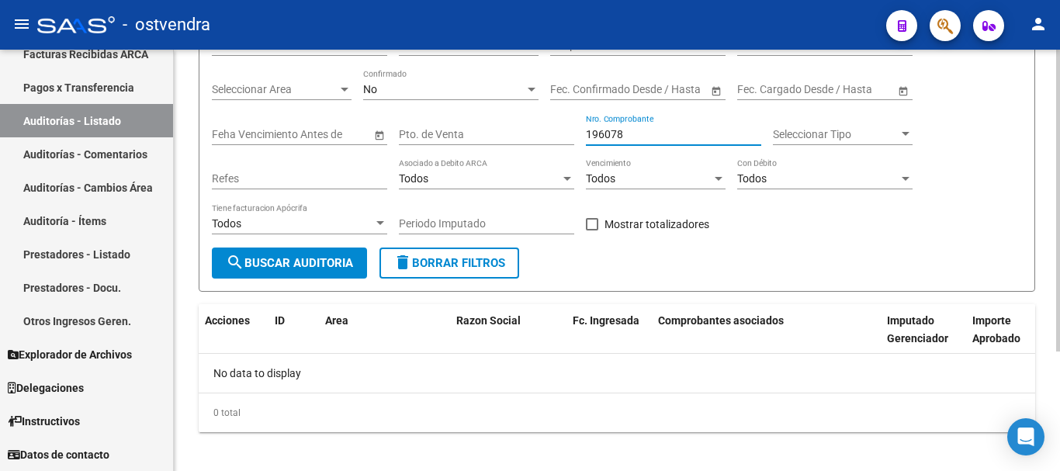
type input "196078"
click at [457, 95] on div "No" at bounding box center [443, 89] width 161 height 13
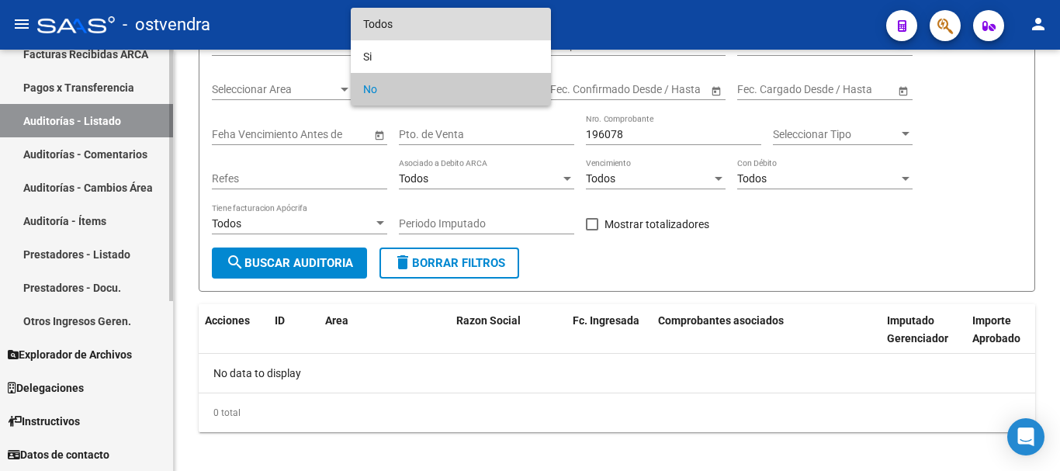
drag, startPoint x: 455, startPoint y: 32, endPoint x: 144, endPoint y: 350, distance: 444.4
click at [454, 32] on span "Todos" at bounding box center [450, 24] width 175 height 33
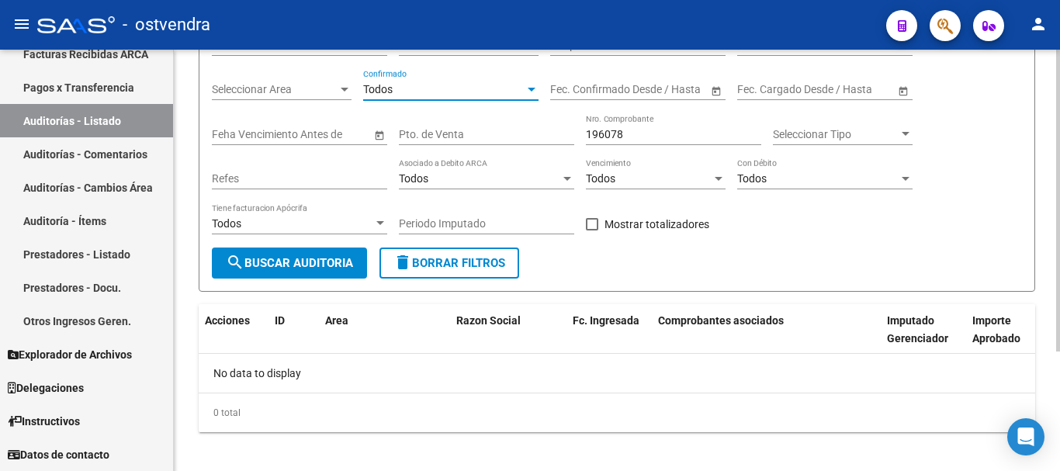
drag, startPoint x: 362, startPoint y: 234, endPoint x: 324, endPoint y: 263, distance: 47.5
click at [348, 247] on div "Todos Tiene facturacion Apócrifa" at bounding box center [299, 225] width 175 height 44
click at [324, 263] on span "search Buscar Auditoria" at bounding box center [289, 263] width 127 height 14
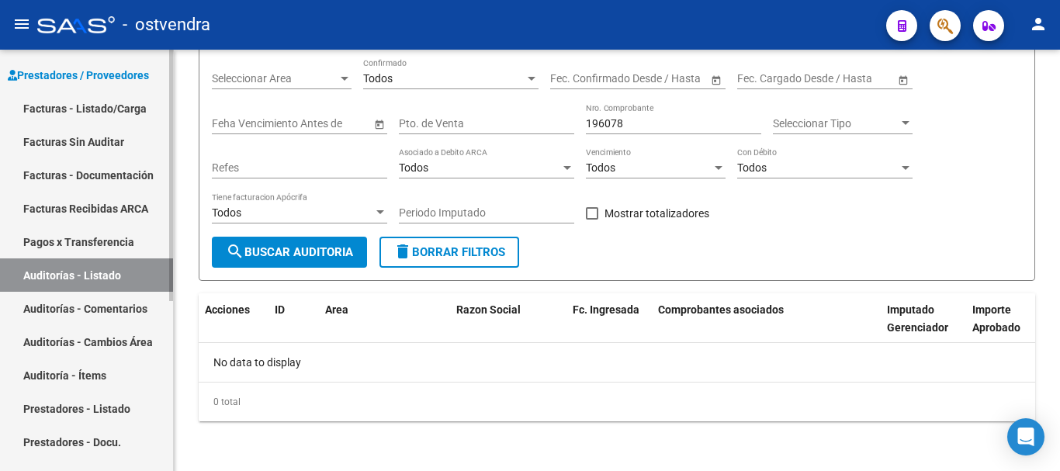
scroll to position [130, 0]
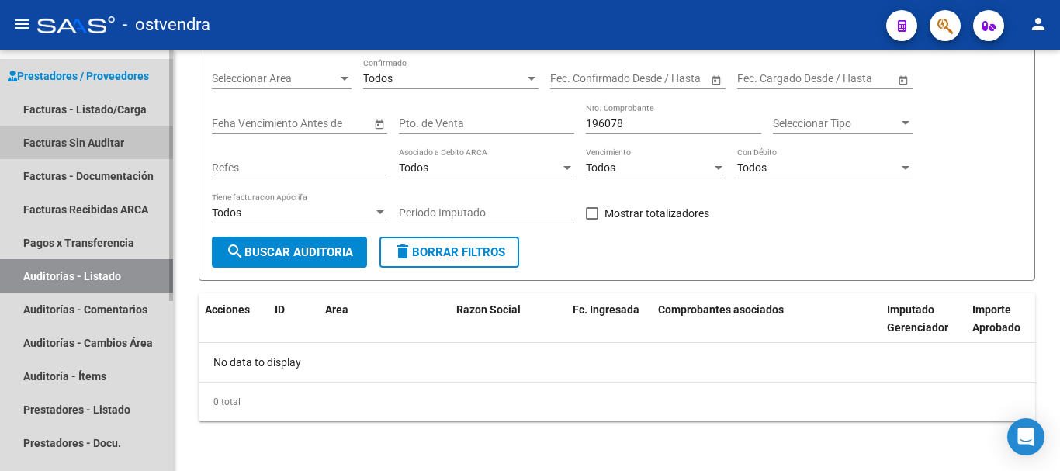
click at [93, 150] on link "Facturas Sin Auditar" at bounding box center [86, 142] width 173 height 33
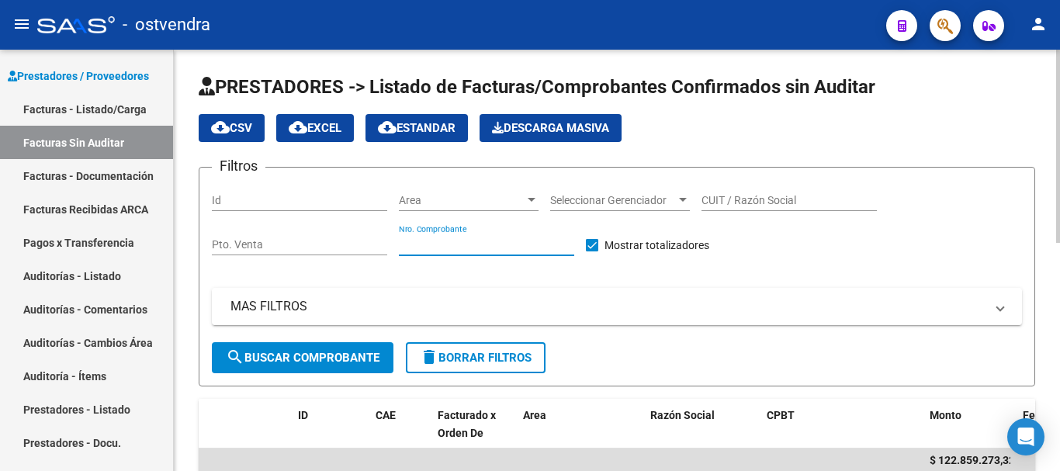
click at [407, 244] on input "Nro. Comprobante" at bounding box center [486, 244] width 175 height 13
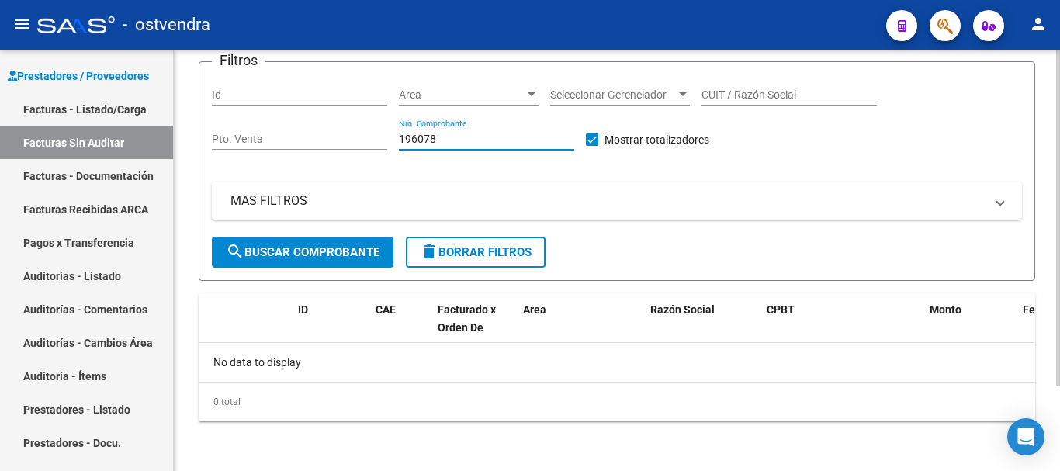
scroll to position [28, 0]
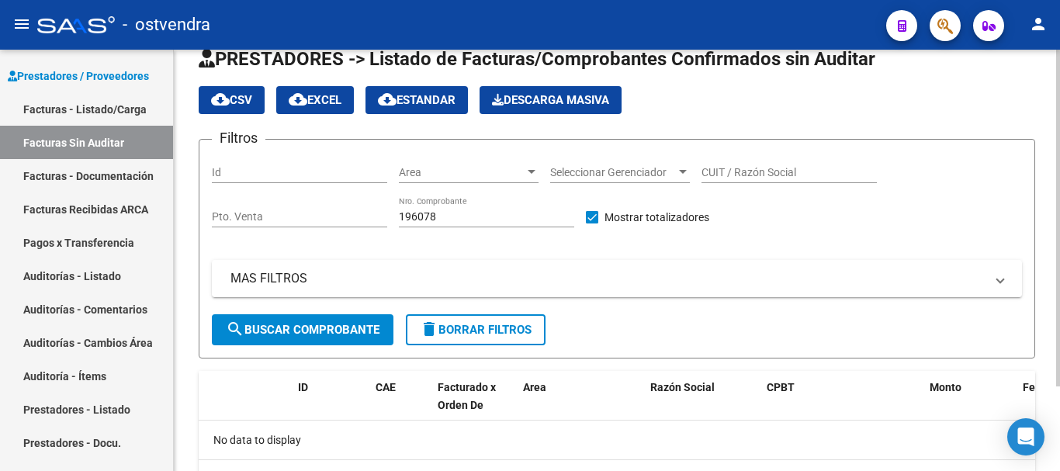
click at [452, 209] on div "196078 Nro. Comprobante" at bounding box center [486, 211] width 175 height 31
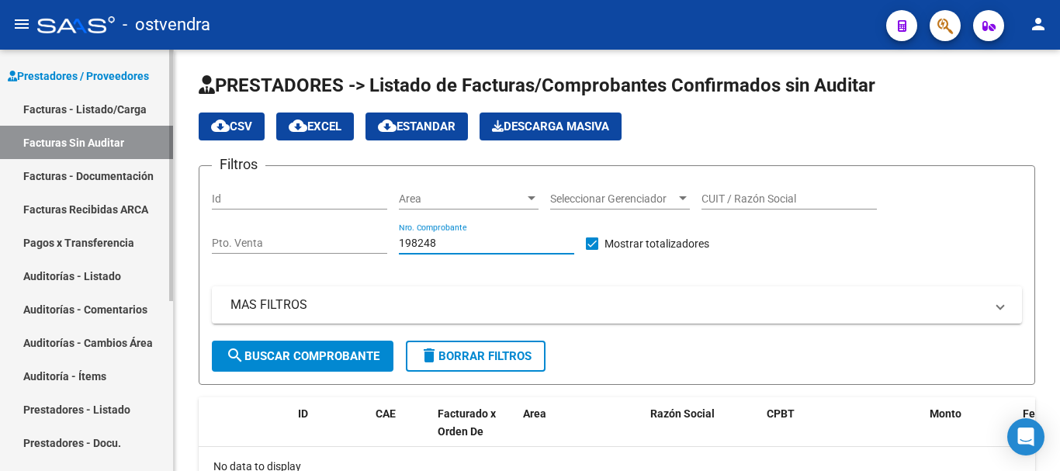
scroll to position [0, 0]
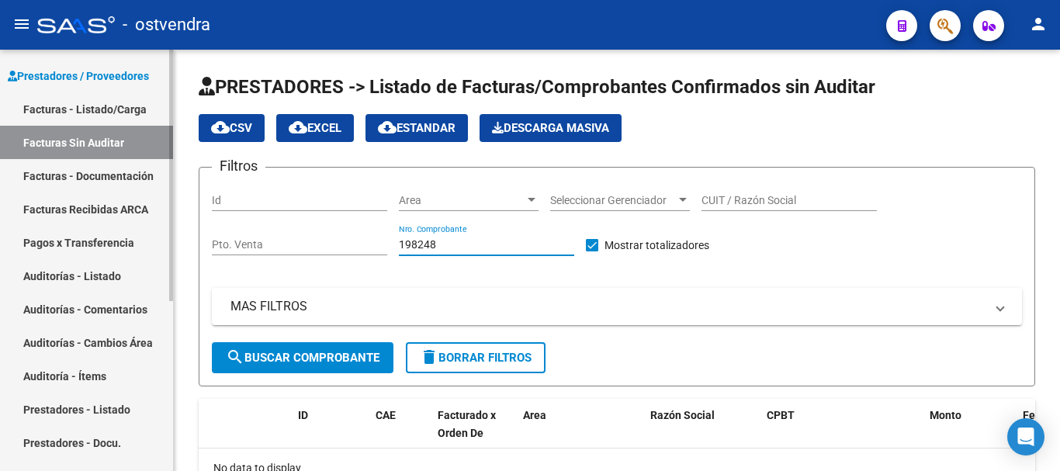
type input "198248"
click at [65, 274] on link "Auditorías - Listado" at bounding box center [86, 275] width 173 height 33
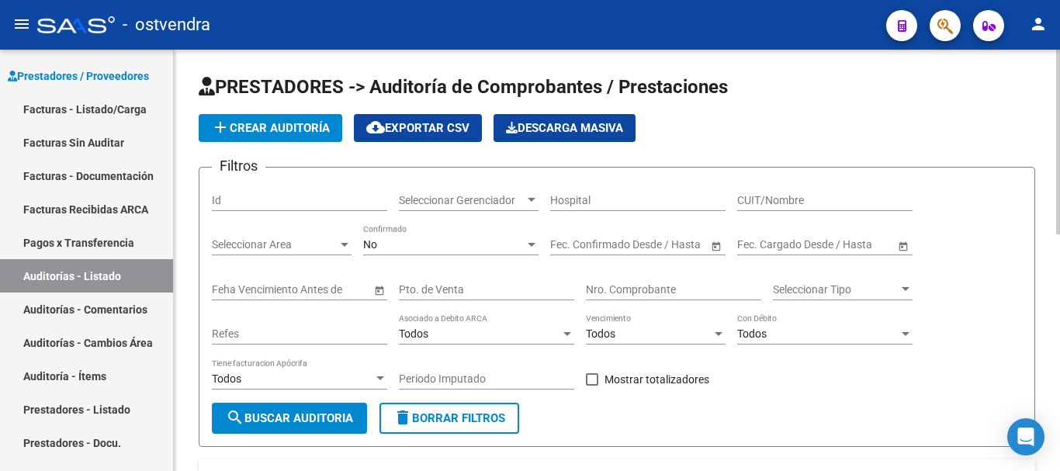
click at [625, 300] on div "Nro. Comprobante" at bounding box center [673, 291] width 175 height 44
click at [625, 285] on input "Nro. Comprobante" at bounding box center [673, 289] width 175 height 13
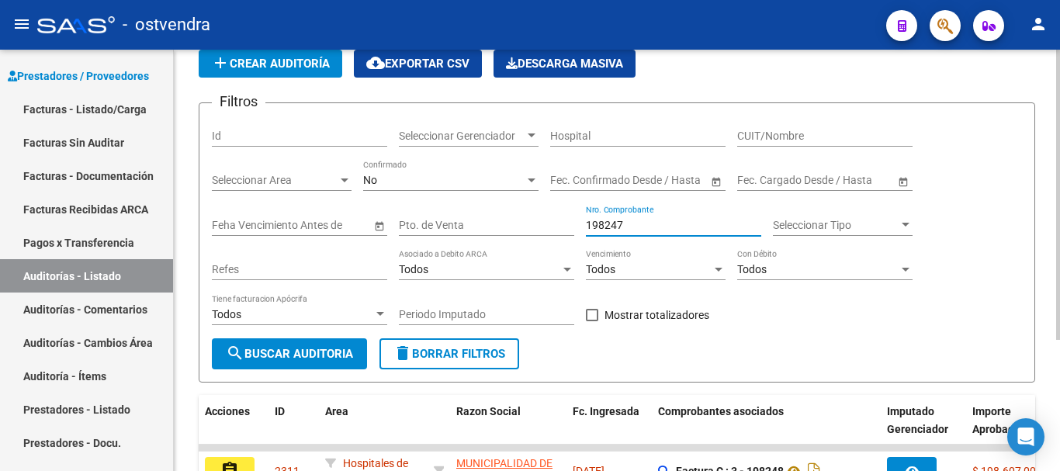
scroll to position [190, 0]
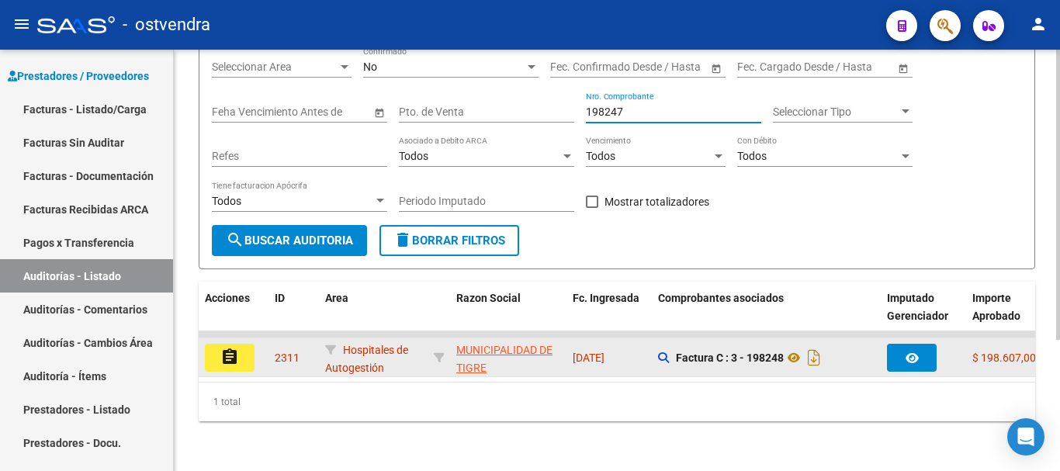
type input "198247"
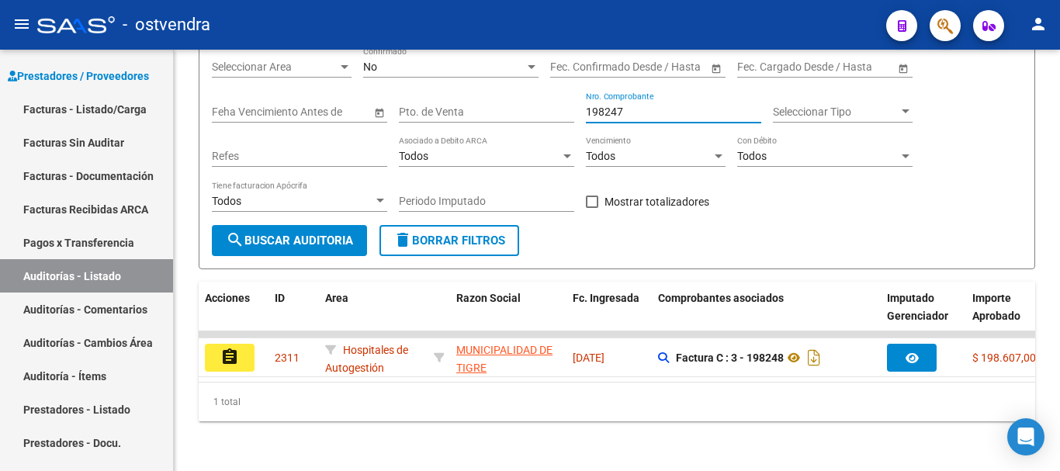
click at [208, 344] on button "assignment" at bounding box center [230, 358] width 50 height 28
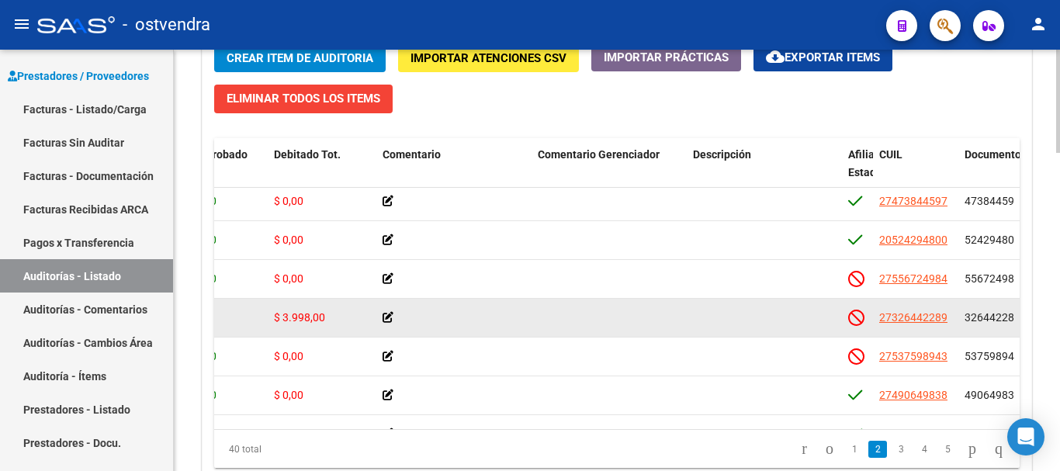
scroll to position [233, 385]
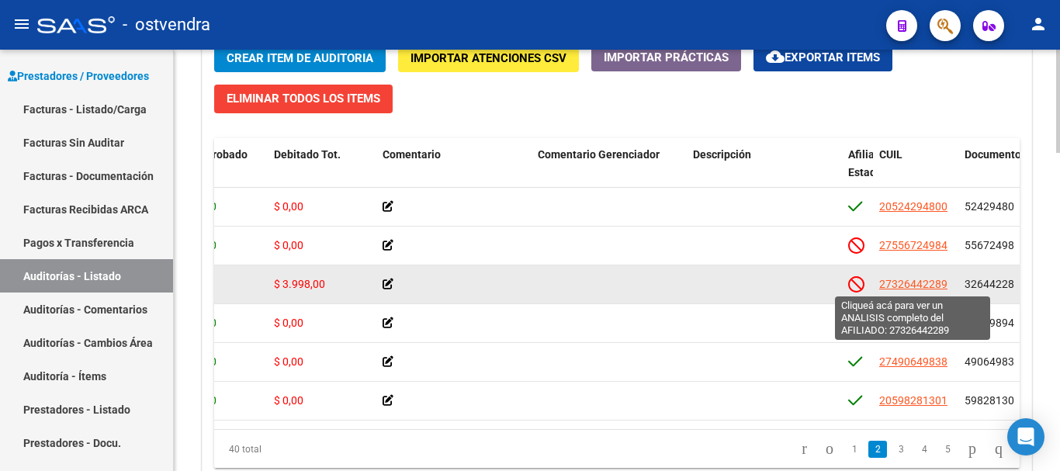
click at [908, 285] on span "27326442289" at bounding box center [913, 284] width 68 height 12
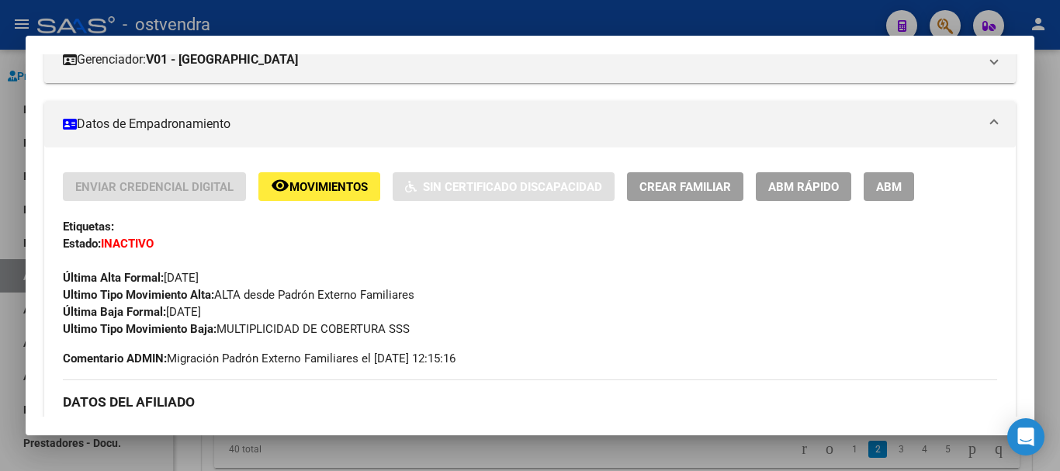
scroll to position [233, 0]
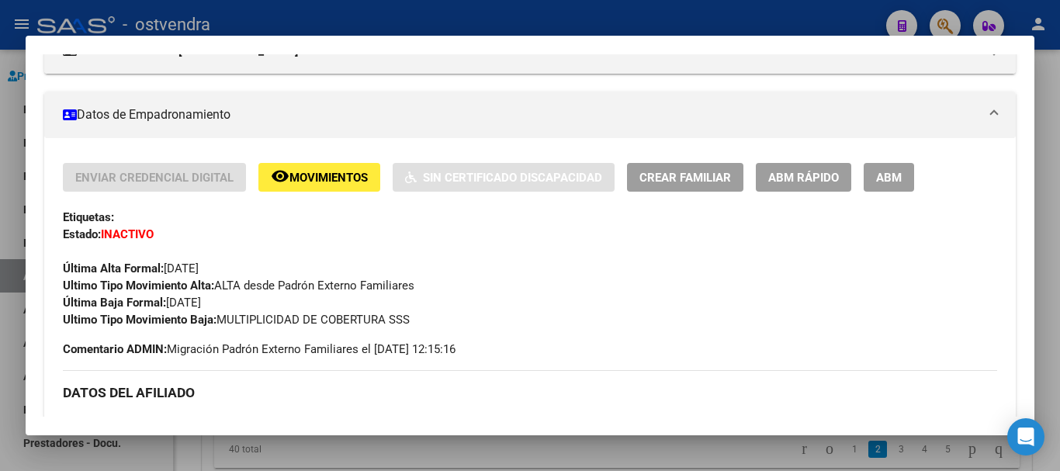
click at [327, 442] on div at bounding box center [530, 235] width 1060 height 471
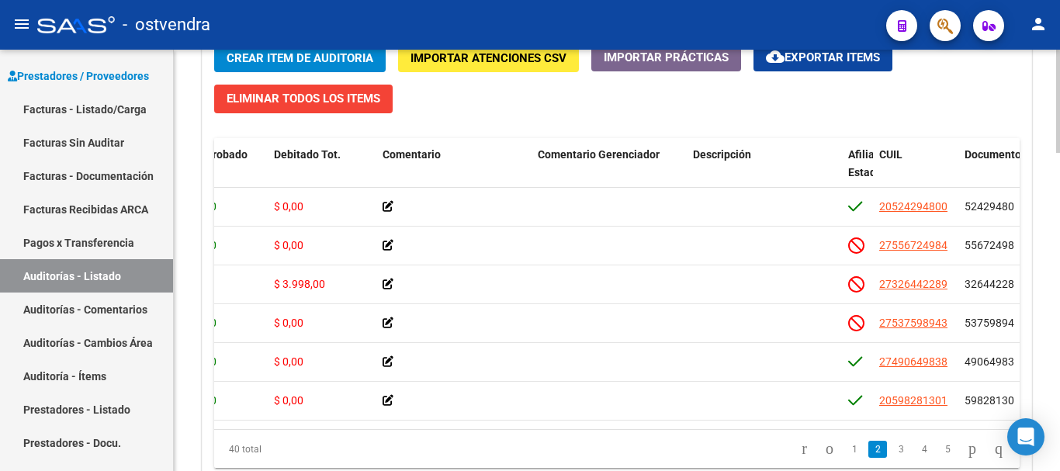
drag, startPoint x: 496, startPoint y: 434, endPoint x: 548, endPoint y: 434, distance: 52.0
click at [548, 434] on div "40 total 1 2 3 4 5" at bounding box center [616, 449] width 805 height 39
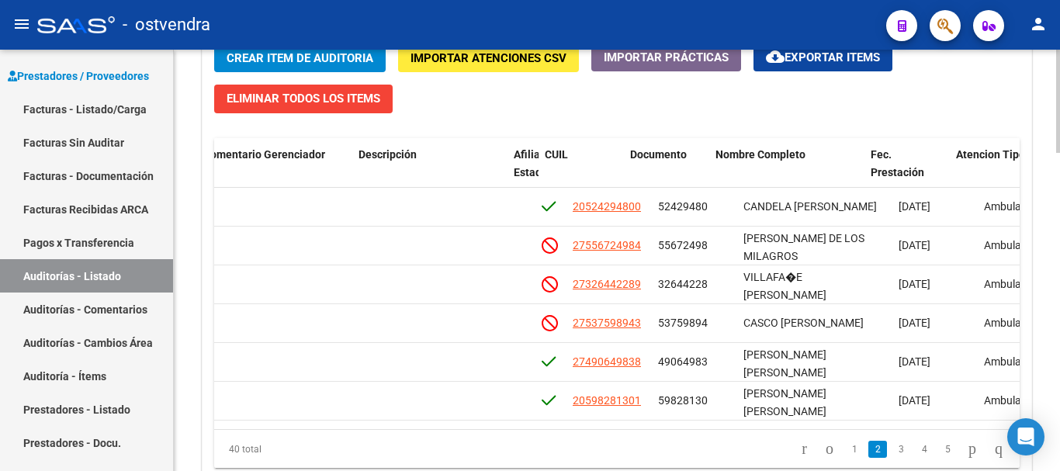
scroll to position [233, 798]
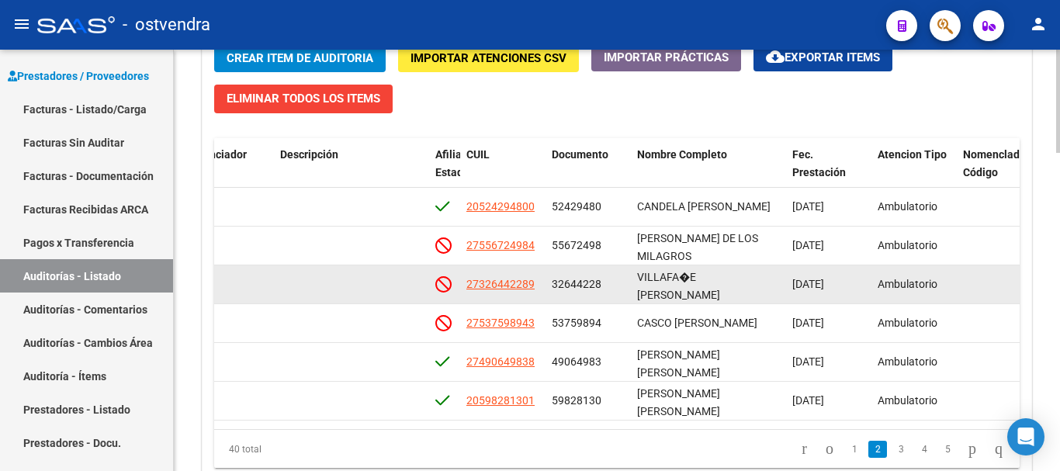
drag, startPoint x: 548, startPoint y: 284, endPoint x: 602, endPoint y: 283, distance: 53.5
click at [602, 283] on datatable-body-cell "32644228" at bounding box center [587, 284] width 85 height 38
copy span "32644228"
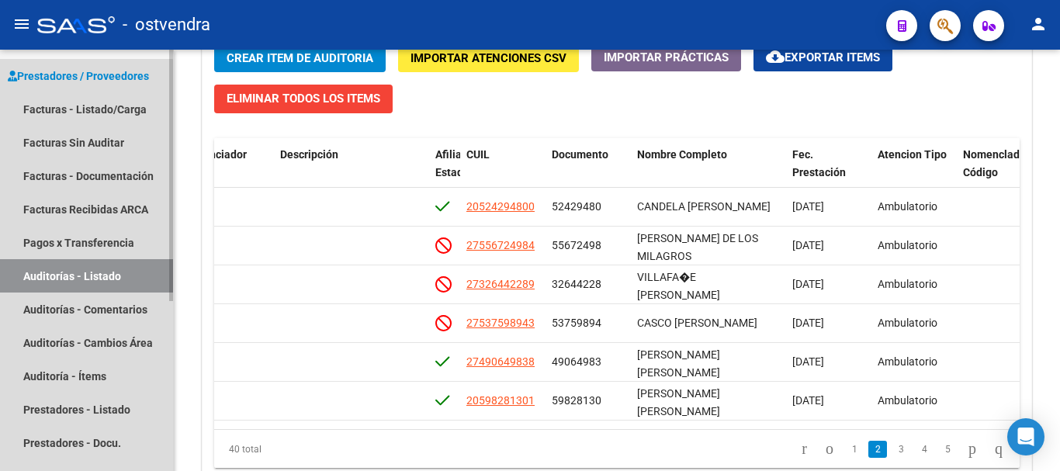
click at [67, 283] on link "Auditorías - Listado" at bounding box center [86, 275] width 173 height 33
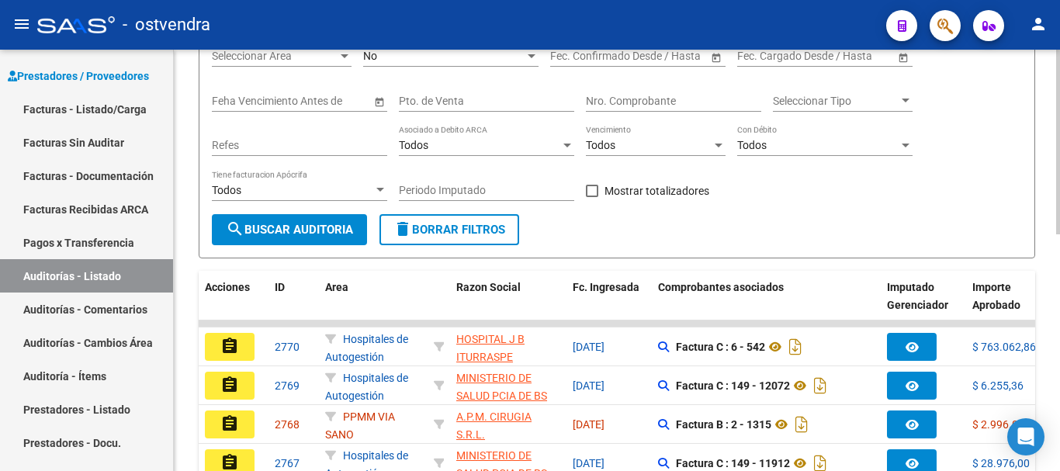
scroll to position [151, 0]
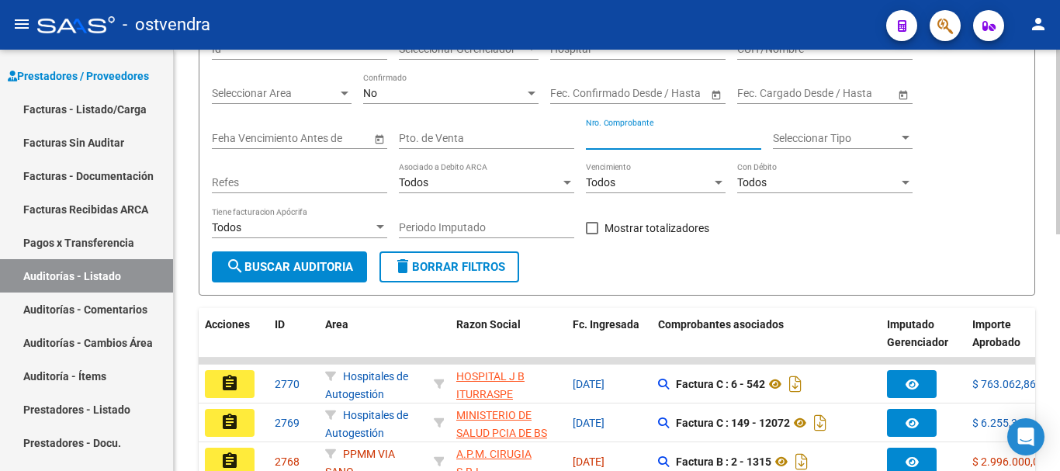
click at [605, 143] on input "Nro. Comprobante" at bounding box center [673, 138] width 175 height 13
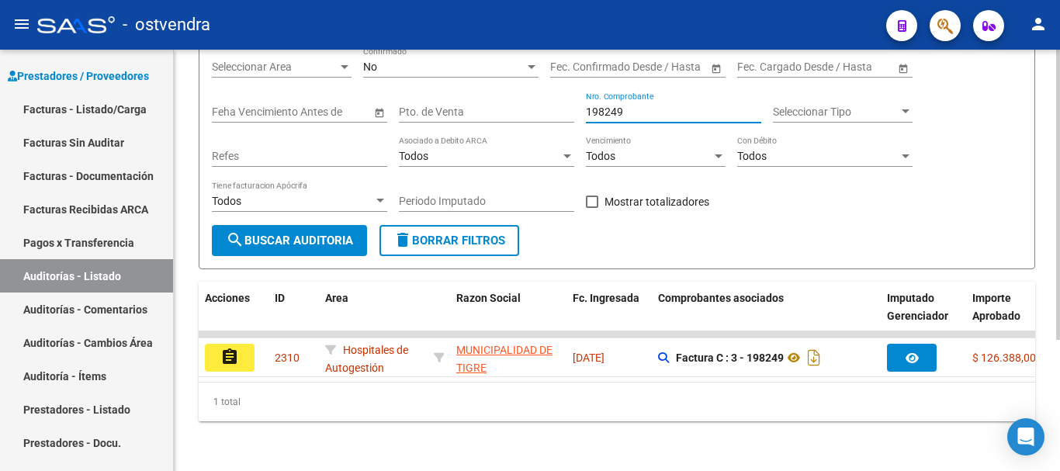
scroll to position [190, 0]
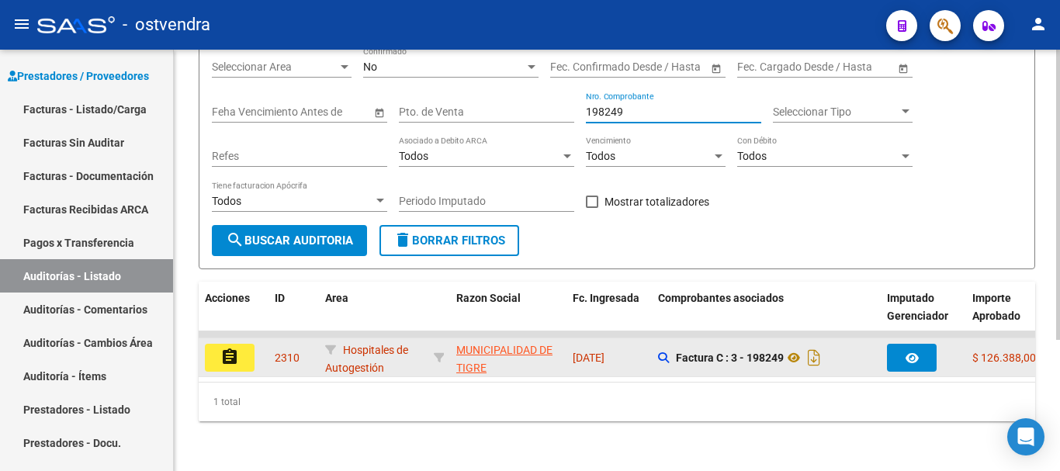
type input "198249"
click at [220, 351] on mat-icon "assignment" at bounding box center [229, 357] width 19 height 19
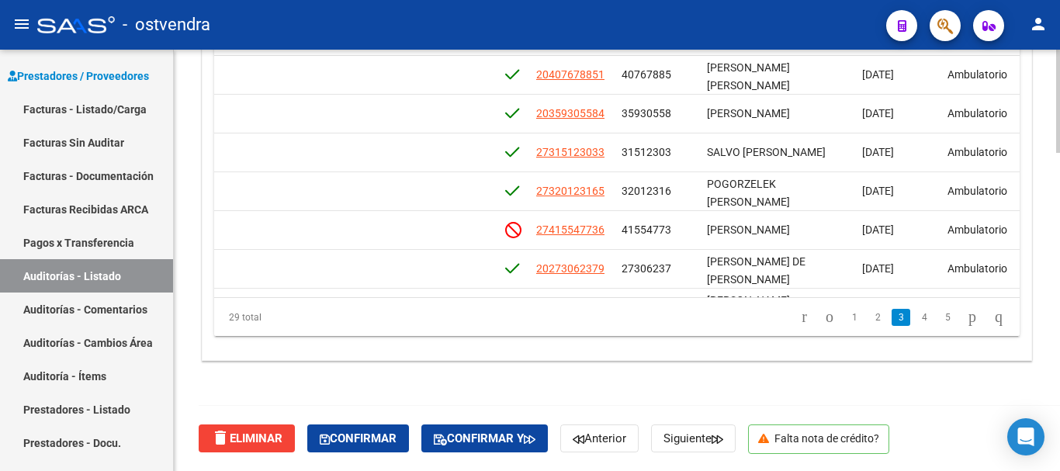
scroll to position [310, 769]
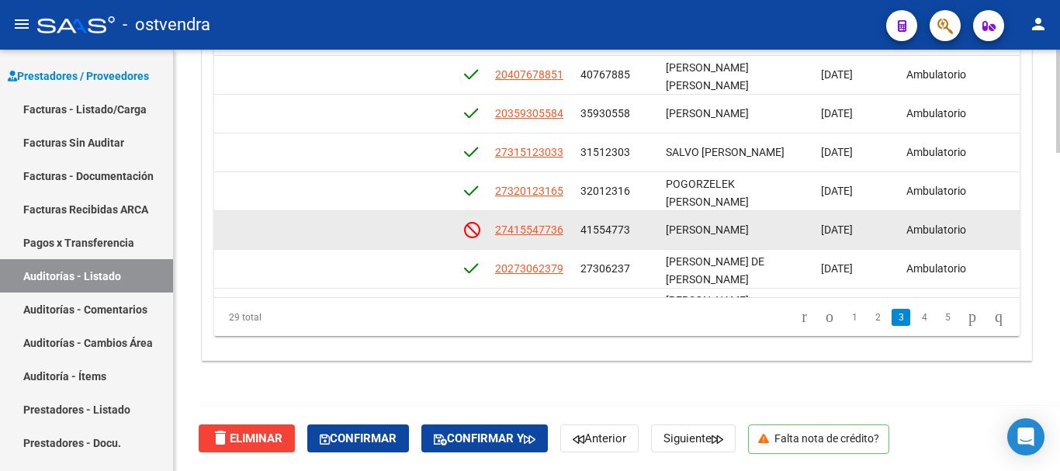
drag, startPoint x: 580, startPoint y: 231, endPoint x: 627, endPoint y: 229, distance: 46.6
click at [627, 229] on span "41554773" at bounding box center [605, 229] width 50 height 12
copy span "41554773"
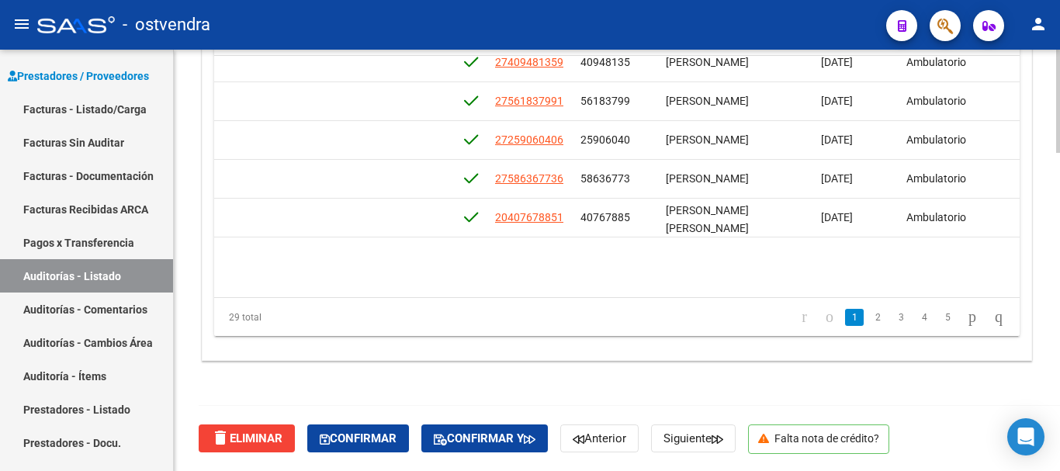
scroll to position [78, 769]
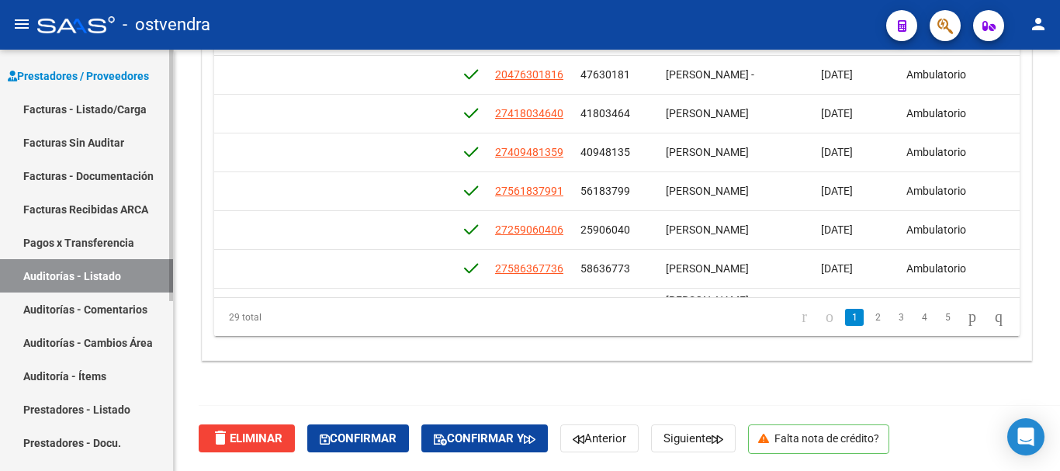
drag, startPoint x: 36, startPoint y: 278, endPoint x: 119, endPoint y: 263, distance: 83.5
click at [36, 278] on link "Auditorías - Listado" at bounding box center [86, 275] width 173 height 33
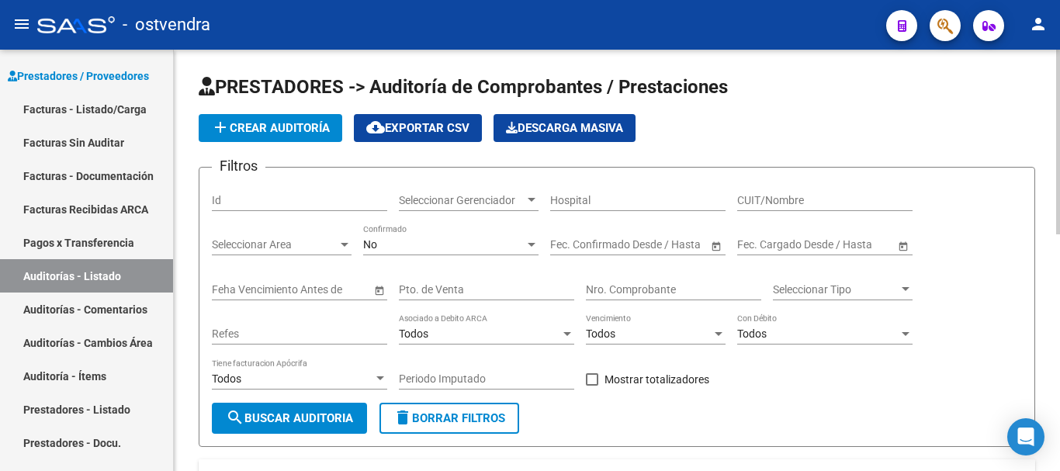
click at [601, 288] on div "Nro. Comprobante" at bounding box center [673, 284] width 175 height 31
click at [490, 259] on div "No Confirmado" at bounding box center [450, 246] width 175 height 44
click at [487, 257] on div "No Confirmado" at bounding box center [450, 246] width 175 height 44
click at [486, 250] on div "No" at bounding box center [443, 244] width 161 height 13
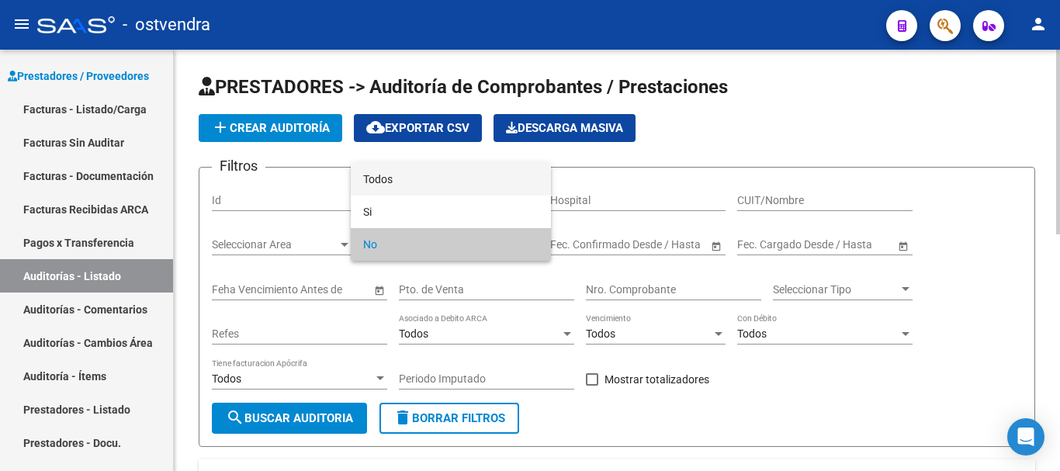
click at [444, 176] on span "Todos" at bounding box center [450, 179] width 175 height 33
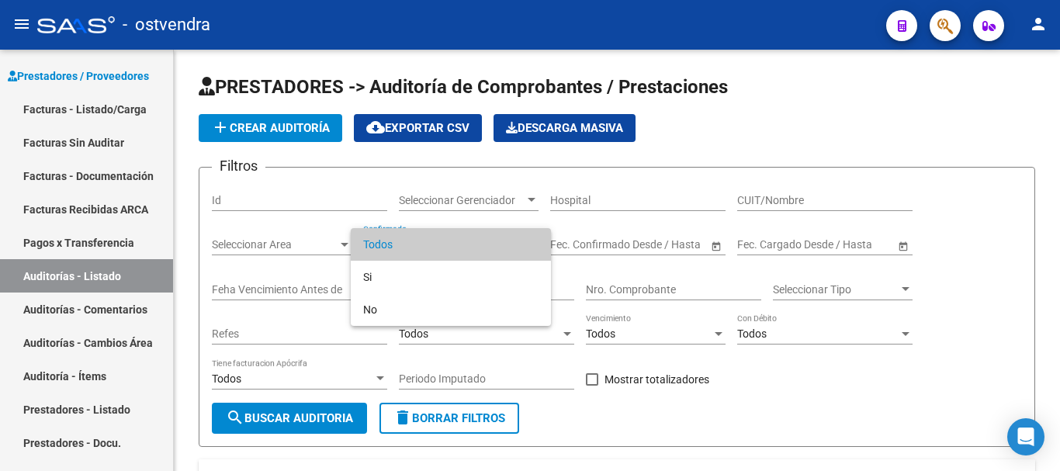
click at [612, 308] on div at bounding box center [530, 235] width 1060 height 471
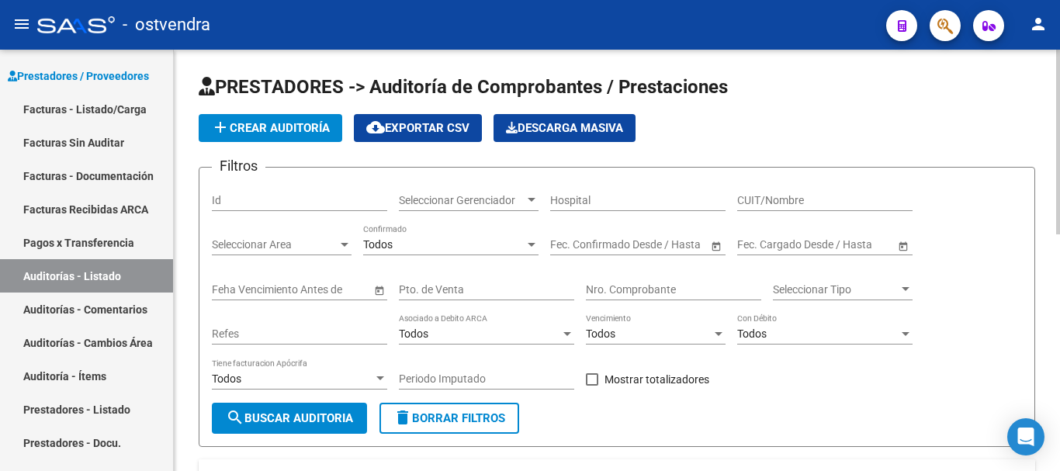
click at [616, 292] on input "Nro. Comprobante" at bounding box center [673, 289] width 175 height 13
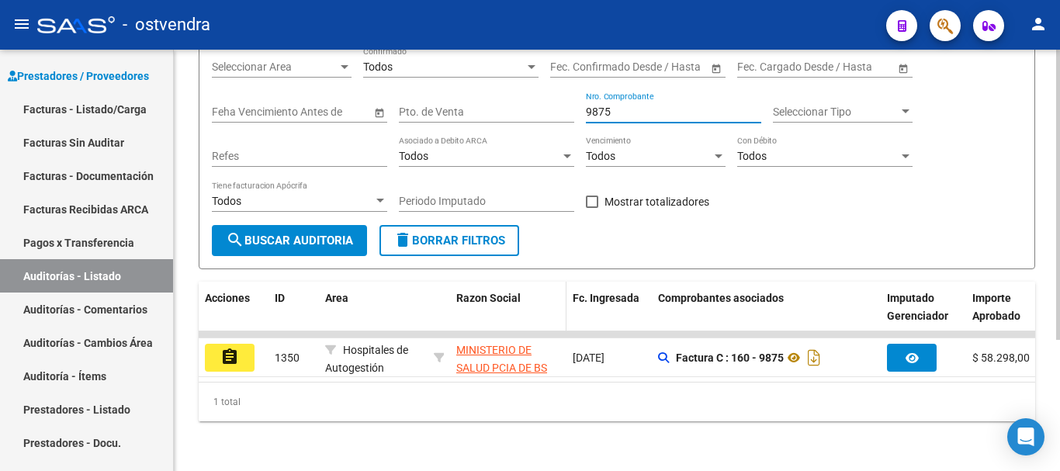
scroll to position [190, 0]
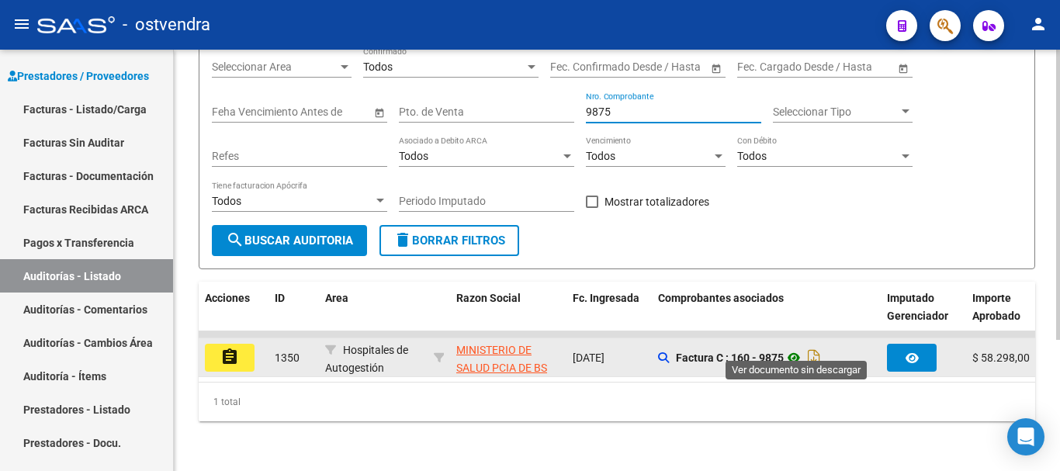
type input "9875"
click at [791, 348] on icon at bounding box center [794, 357] width 20 height 19
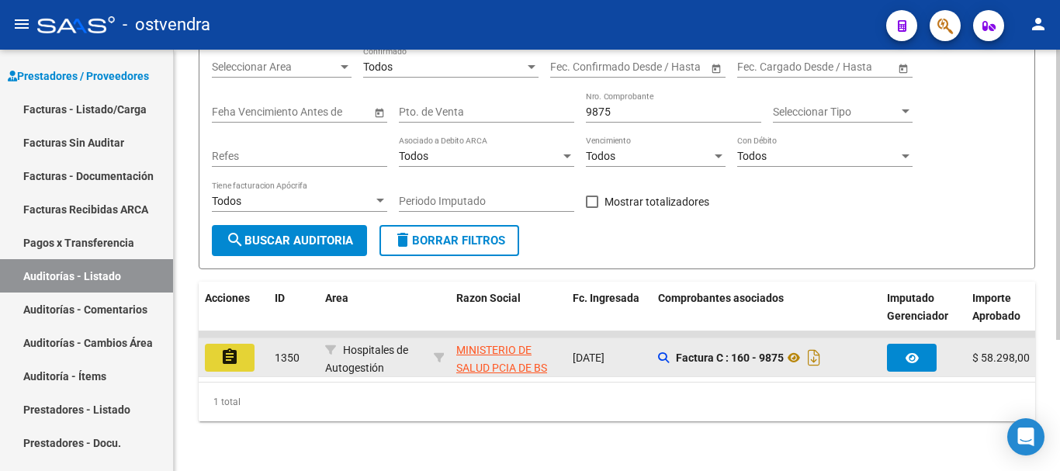
click at [213, 348] on button "assignment" at bounding box center [230, 358] width 50 height 28
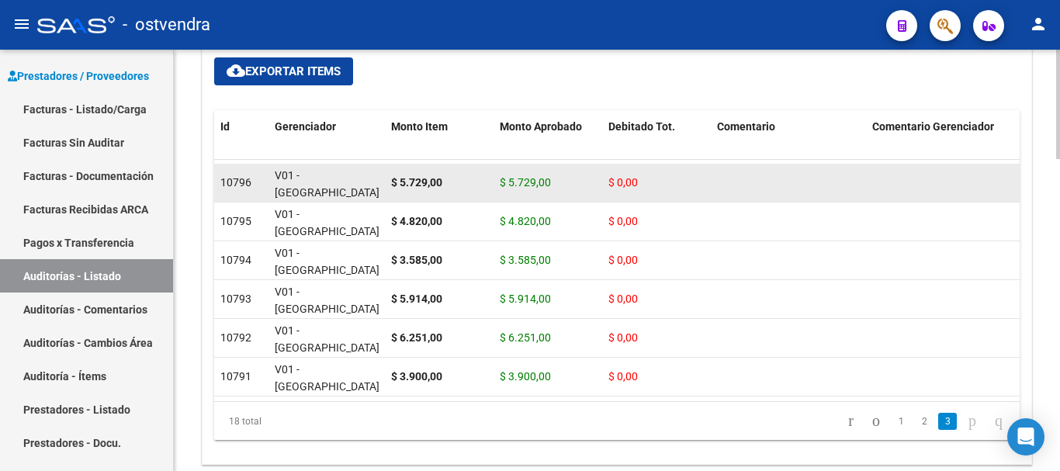
scroll to position [1204, 0]
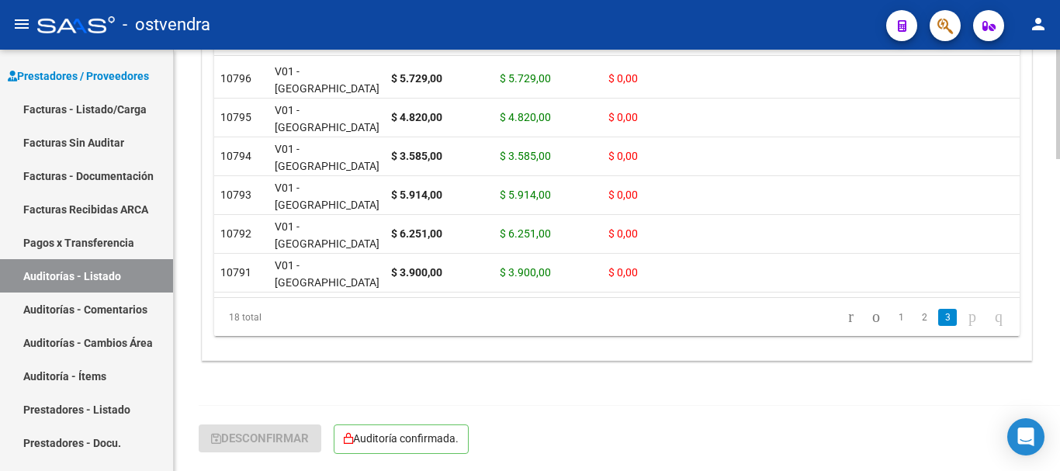
click at [346, 441] on p "Auditoría confirmada." at bounding box center [401, 438] width 135 height 29
click at [96, 284] on link "Auditorías - Listado" at bounding box center [86, 275] width 173 height 33
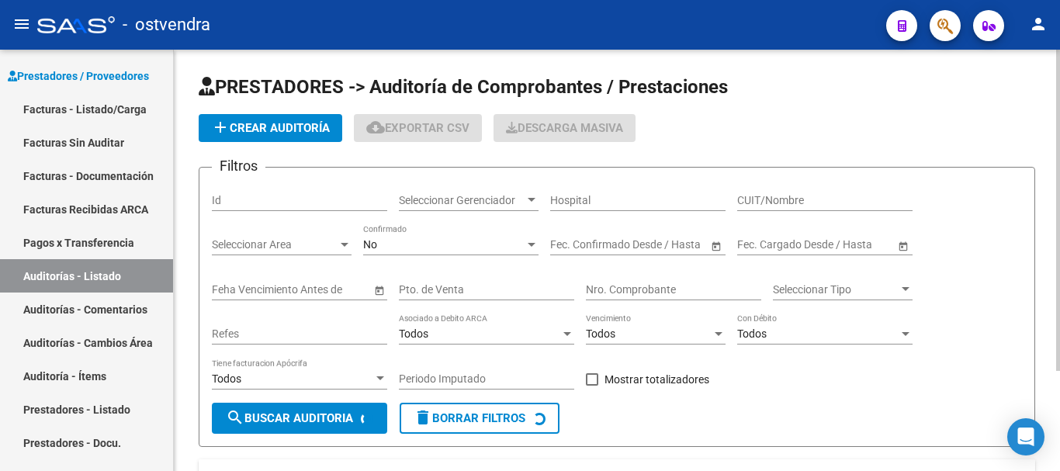
click at [424, 240] on div "No" at bounding box center [443, 244] width 161 height 13
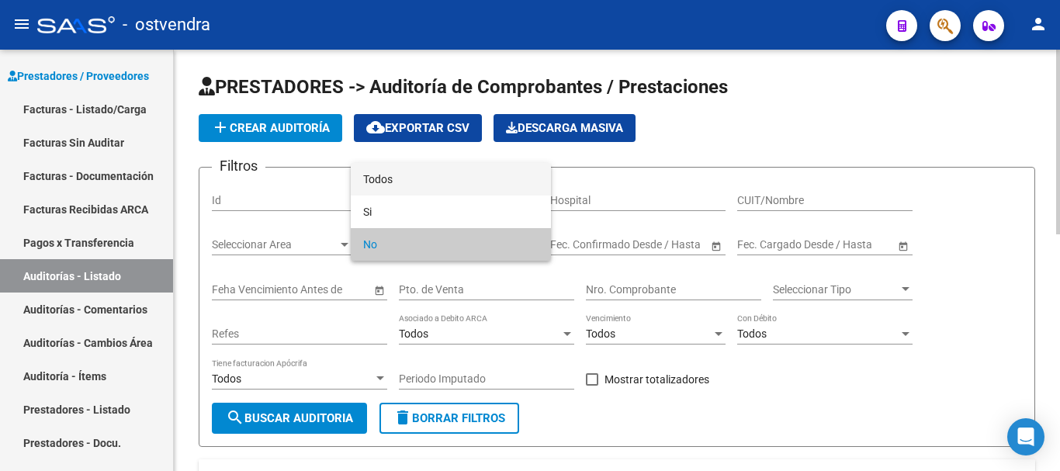
drag, startPoint x: 405, startPoint y: 182, endPoint x: 434, endPoint y: 202, distance: 36.2
click at [405, 182] on span "Todos" at bounding box center [450, 179] width 175 height 33
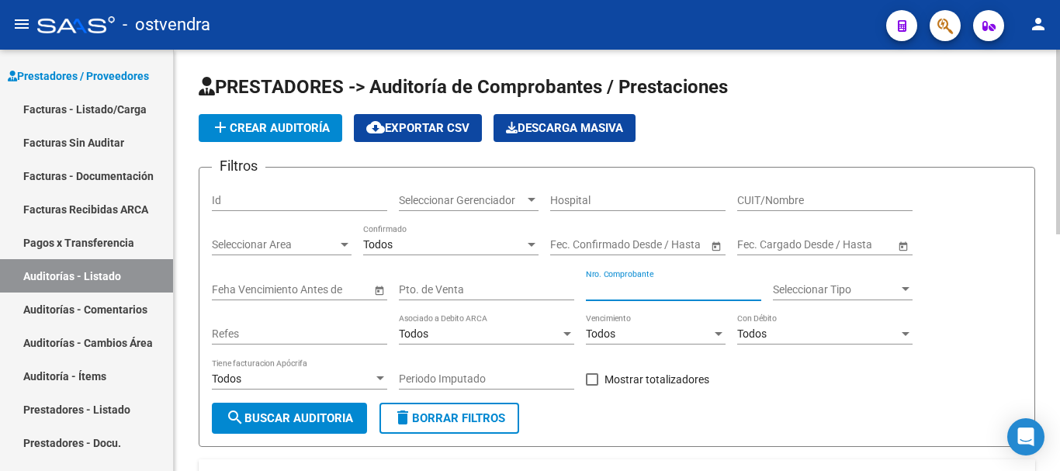
click at [605, 289] on input "Nro. Comprobante" at bounding box center [673, 289] width 175 height 13
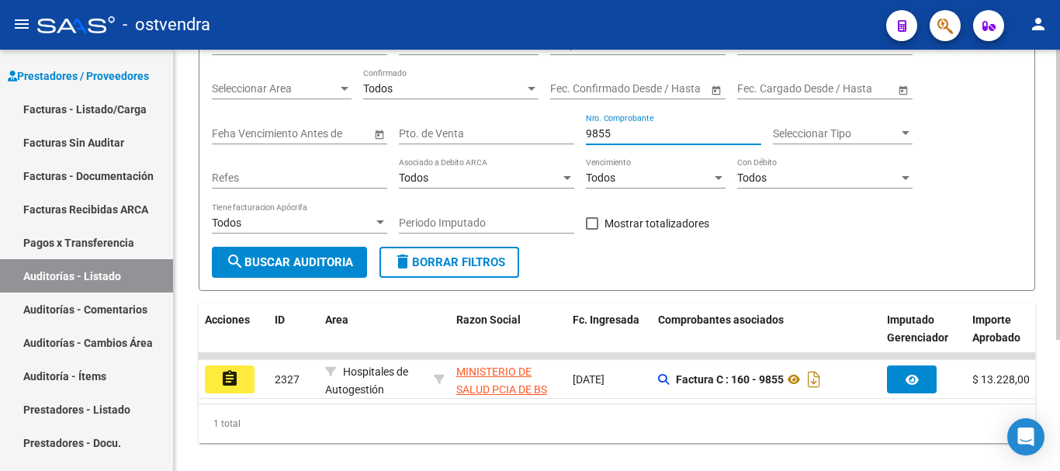
scroll to position [190, 0]
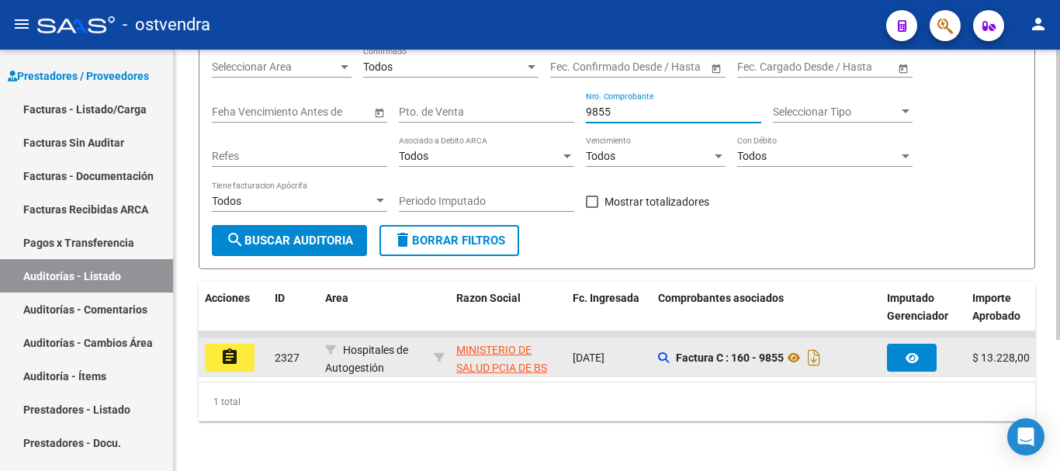
type input "9855"
click at [227, 348] on mat-icon "assignment" at bounding box center [229, 357] width 19 height 19
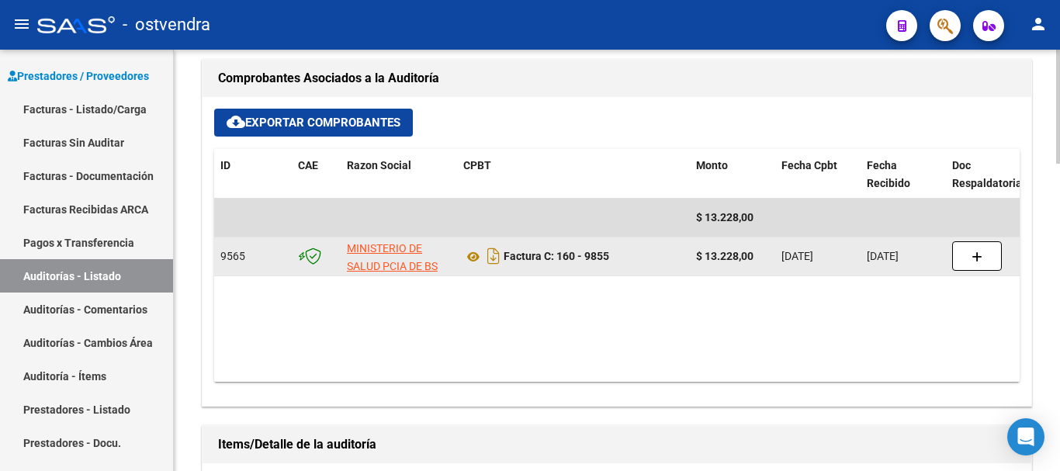
scroll to position [590, 0]
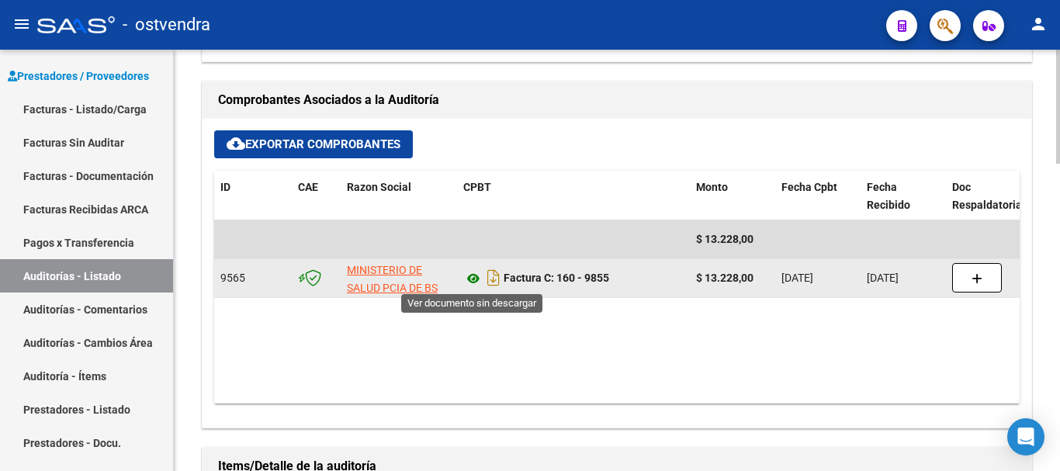
click at [471, 280] on icon at bounding box center [473, 278] width 20 height 19
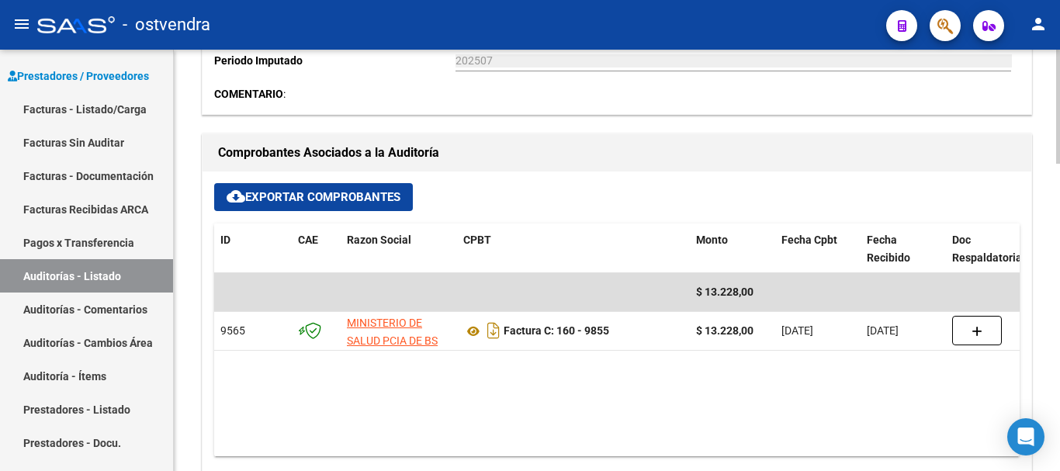
scroll to position [513, 0]
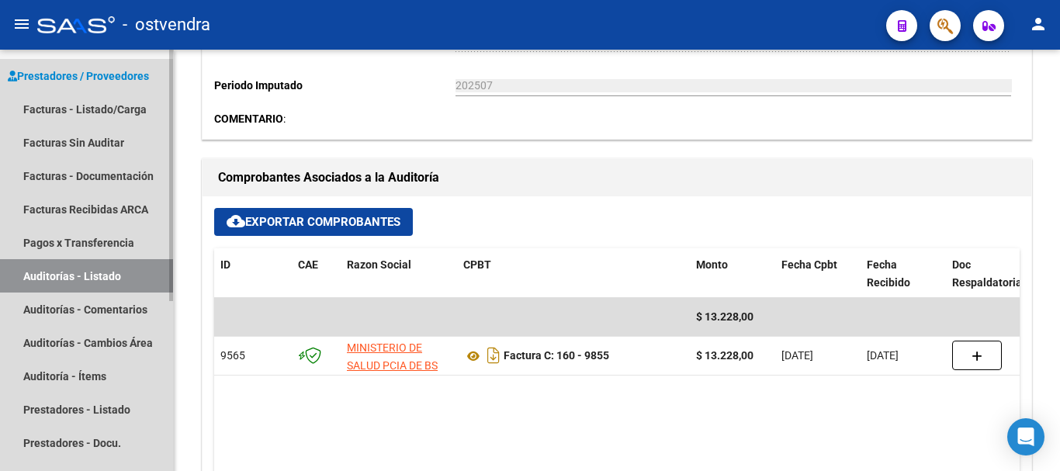
click at [121, 267] on link "Auditorías - Listado" at bounding box center [86, 275] width 173 height 33
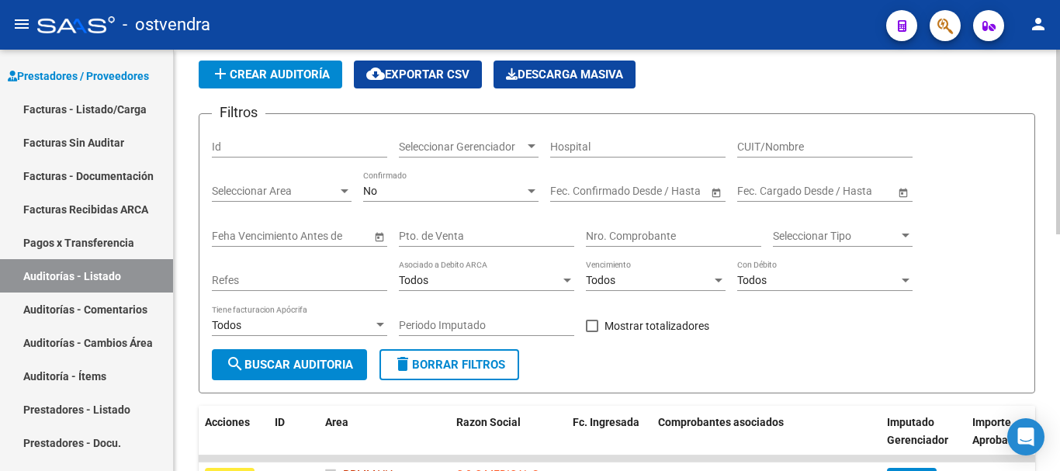
scroll to position [47, 0]
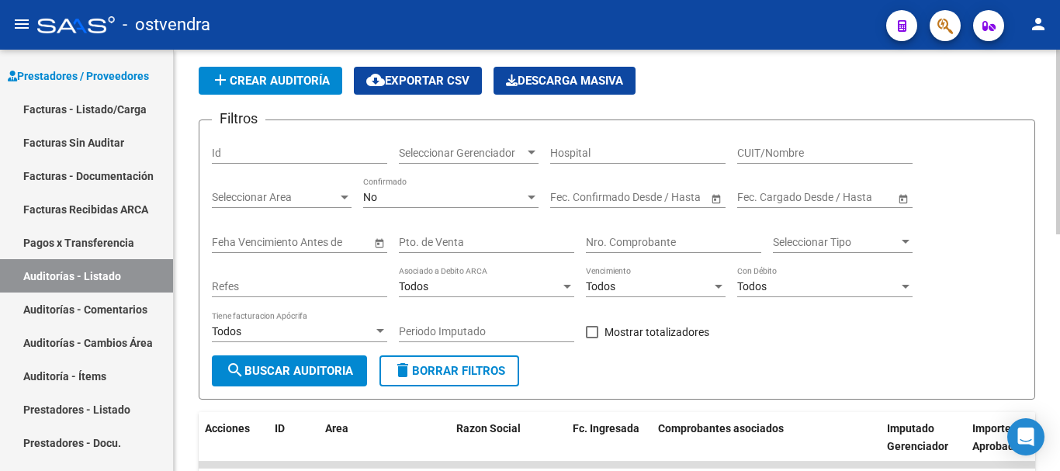
click at [436, 190] on div "No Confirmado" at bounding box center [450, 192] width 175 height 31
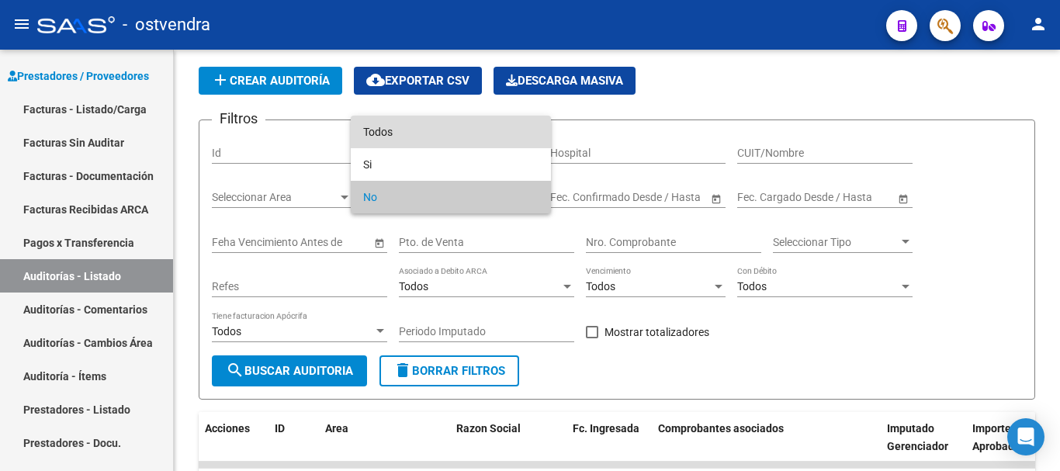
click at [457, 130] on span "Todos" at bounding box center [450, 132] width 175 height 33
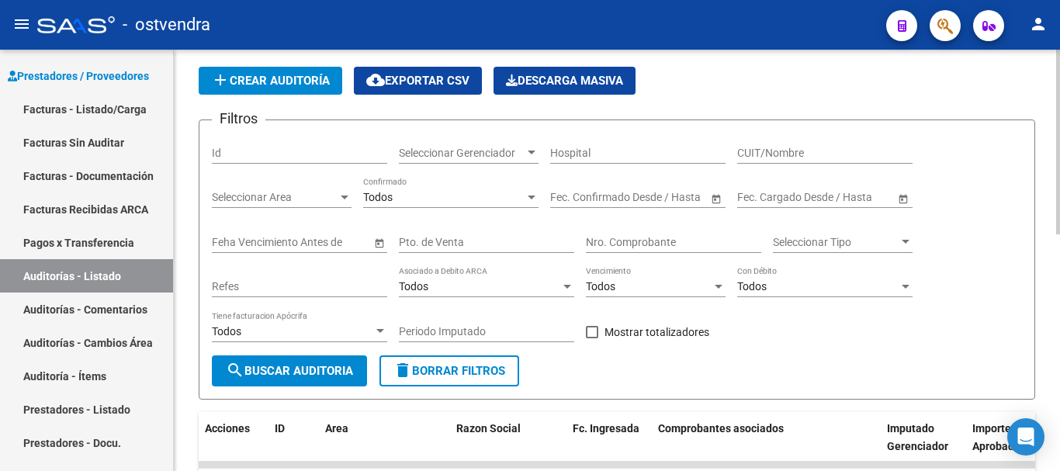
drag, startPoint x: 603, startPoint y: 227, endPoint x: 603, endPoint y: 235, distance: 8.5
click at [603, 228] on div "Nro. Comprobante" at bounding box center [673, 237] width 175 height 31
click at [603, 237] on input "Nro. Comprobante" at bounding box center [673, 242] width 175 height 13
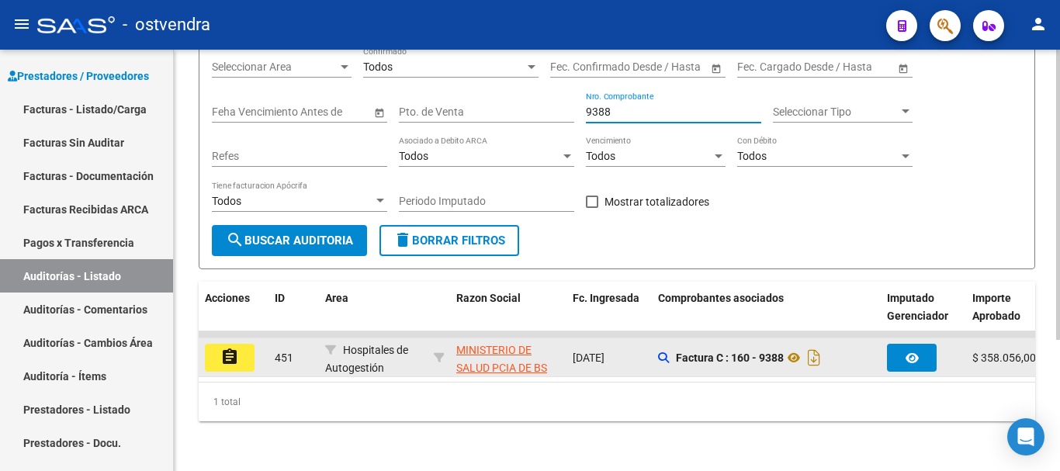
type input "9388"
click at [231, 348] on mat-icon "assignment" at bounding box center [229, 357] width 19 height 19
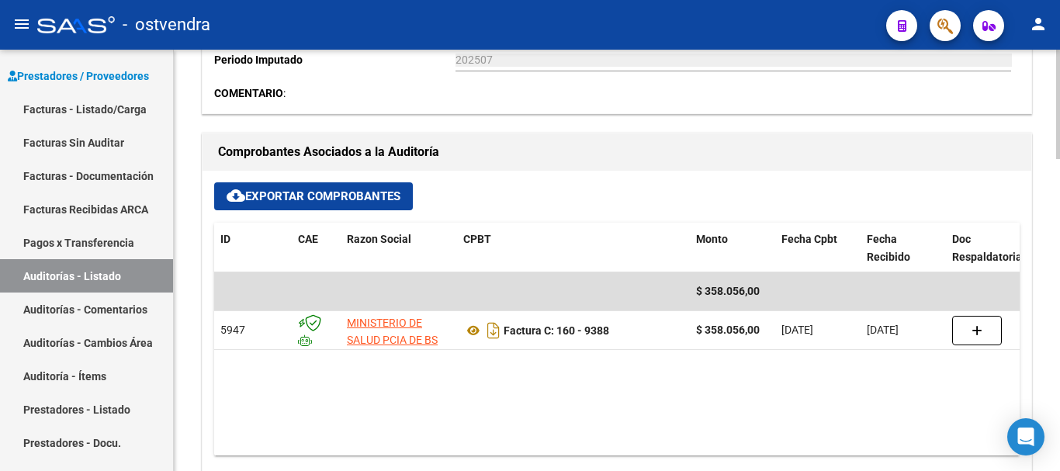
scroll to position [698, 0]
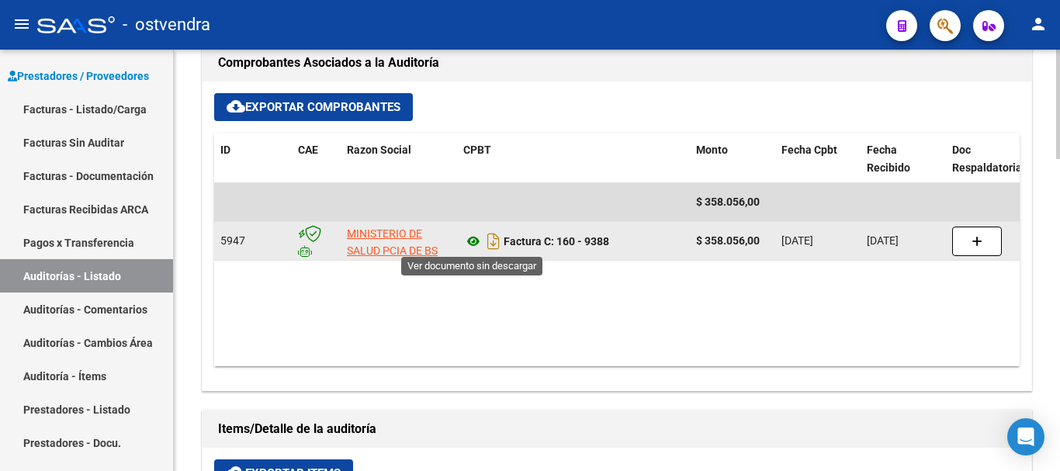
click at [473, 243] on icon at bounding box center [473, 241] width 20 height 19
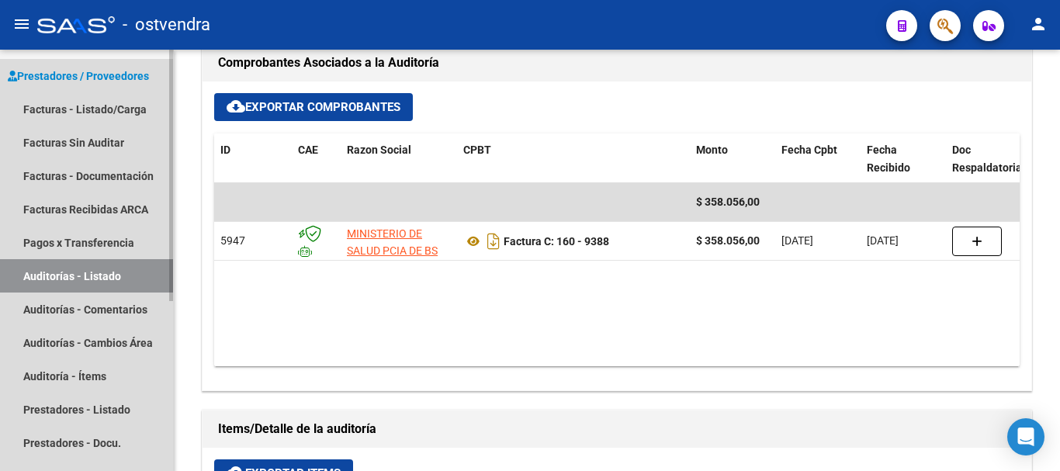
click at [91, 266] on link "Auditorías - Listado" at bounding box center [86, 275] width 173 height 33
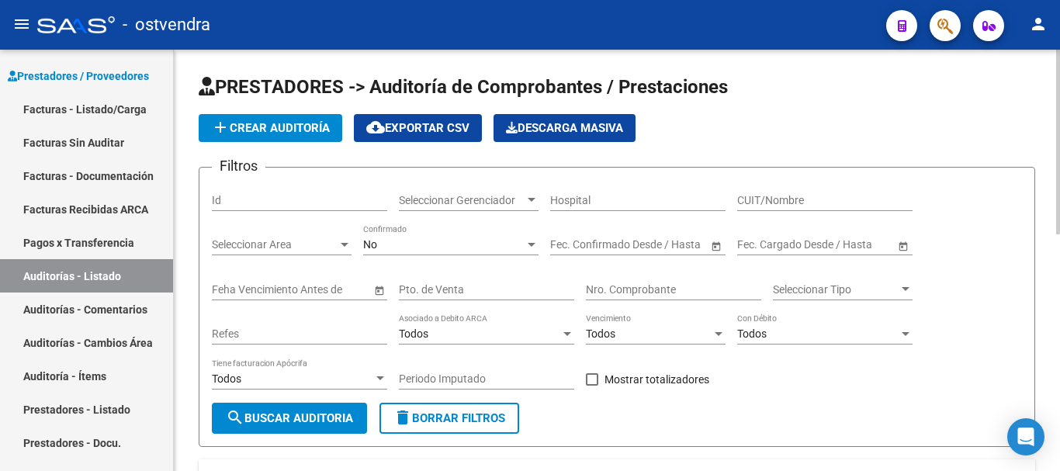
click at [411, 236] on div "No Confirmado" at bounding box center [450, 239] width 175 height 31
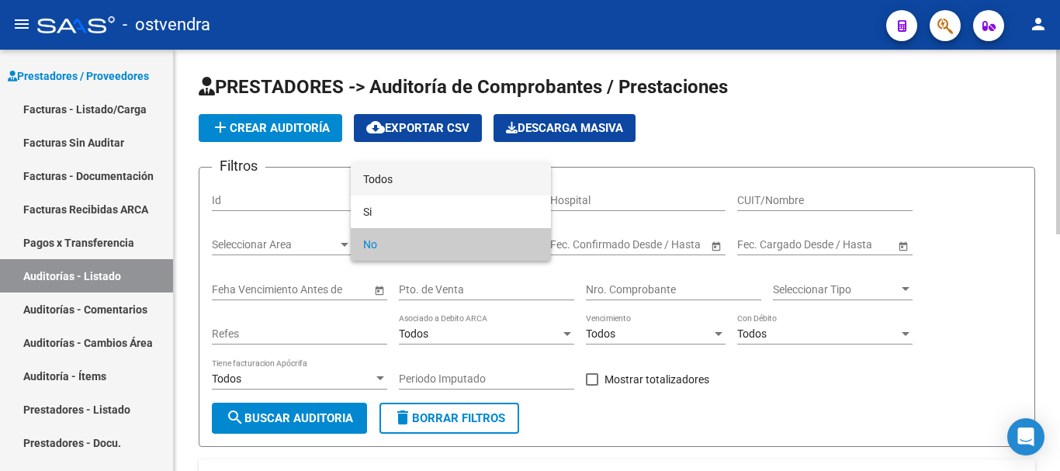
drag, startPoint x: 374, startPoint y: 171, endPoint x: 655, endPoint y: 285, distance: 303.1
click at [378, 175] on span "Todos" at bounding box center [450, 179] width 175 height 33
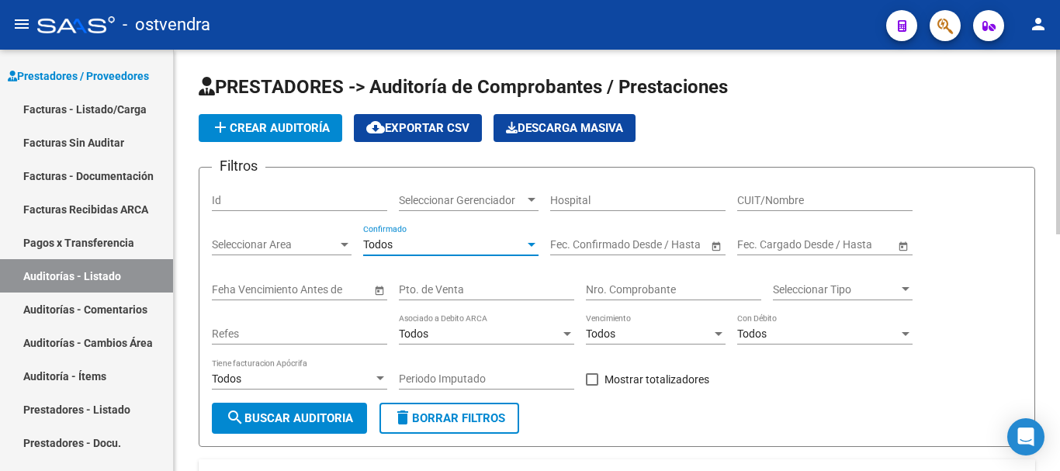
click at [673, 285] on input "Nro. Comprobante" at bounding box center [673, 289] width 175 height 13
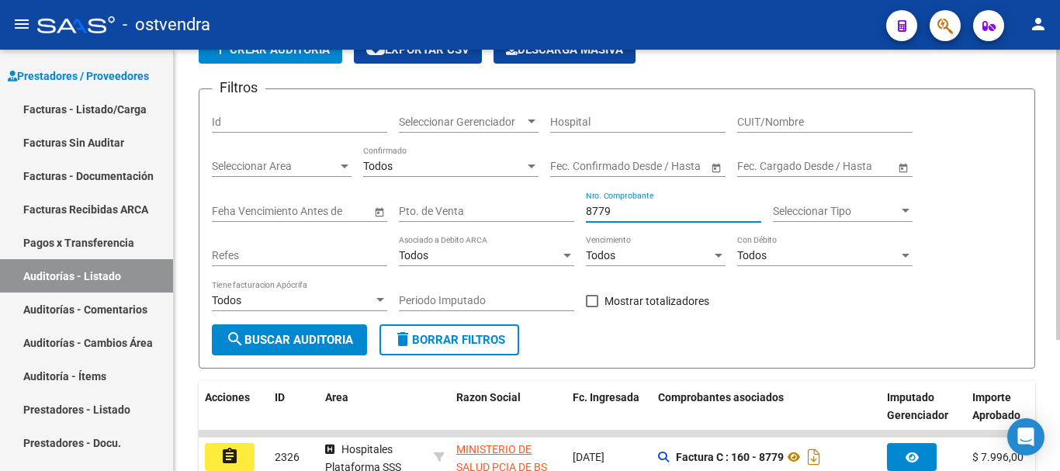
scroll to position [190, 0]
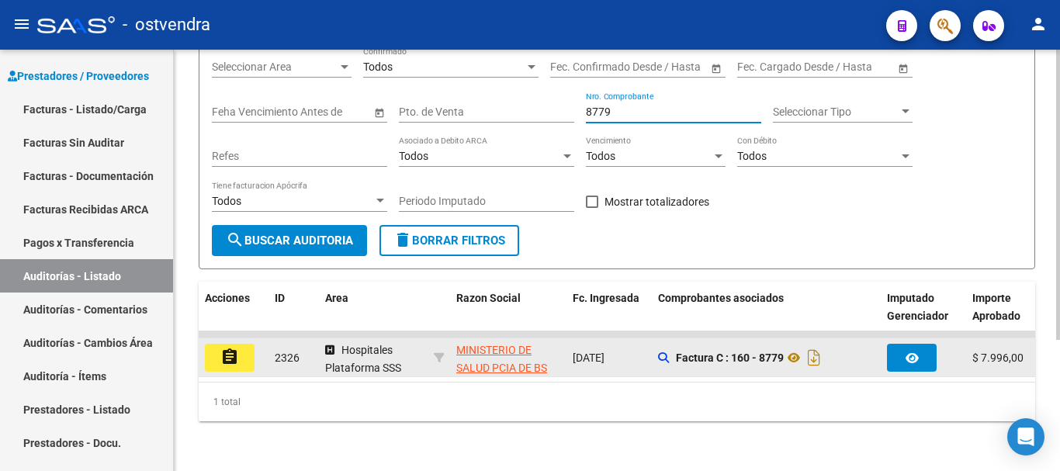
type input "8779"
click at [236, 348] on mat-icon "assignment" at bounding box center [229, 357] width 19 height 19
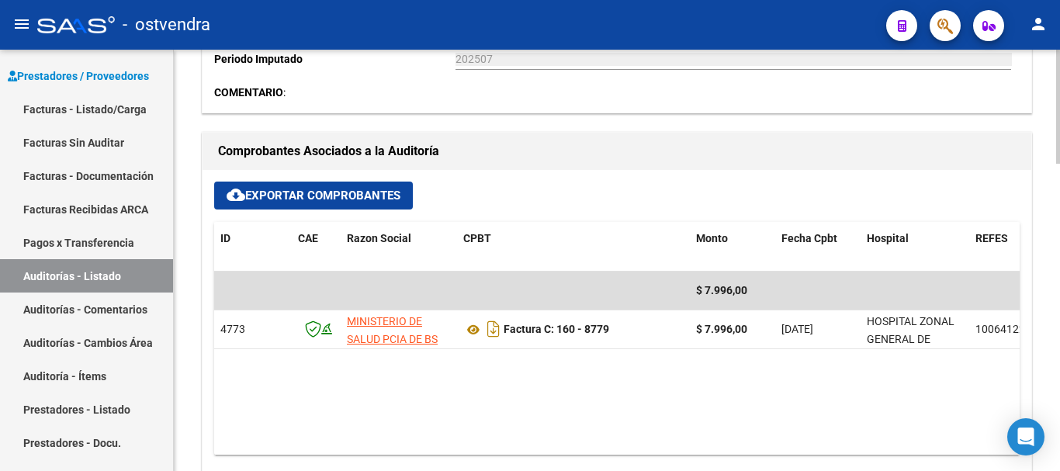
scroll to position [621, 0]
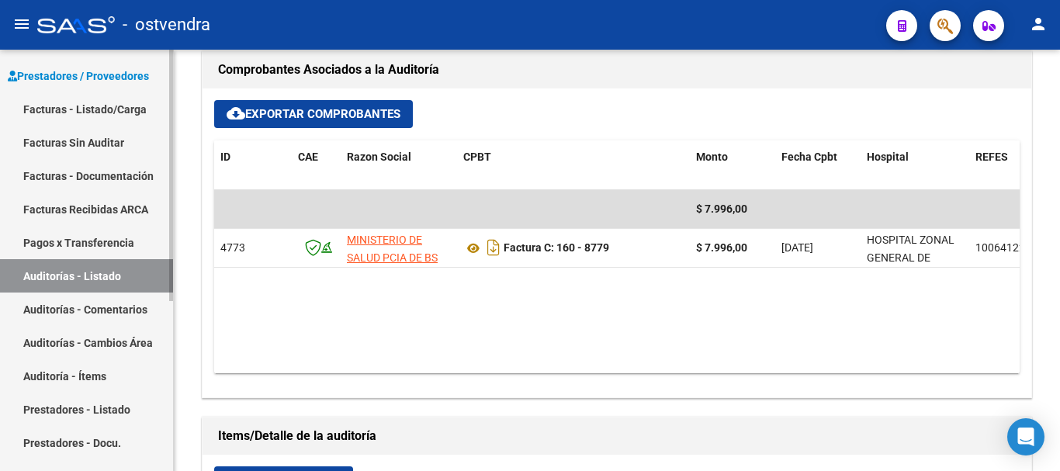
click at [74, 272] on link "Auditorías - Listado" at bounding box center [86, 275] width 173 height 33
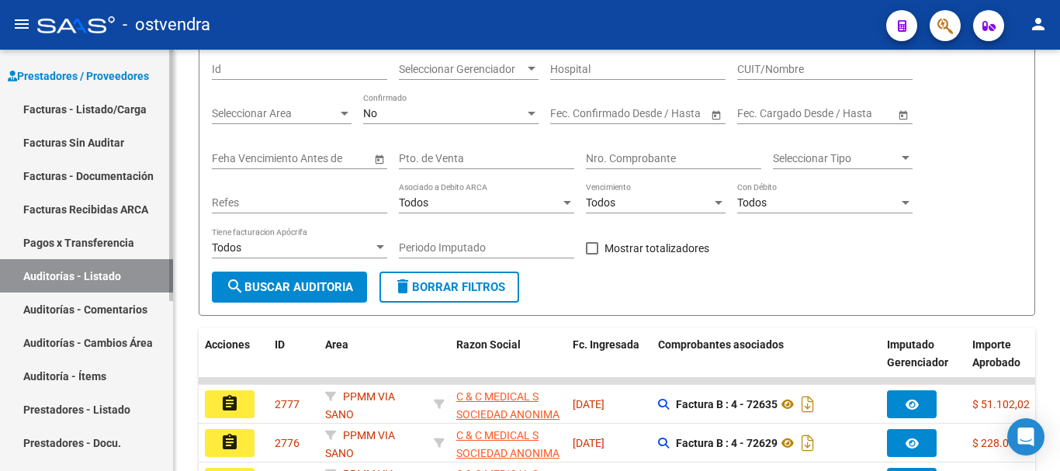
scroll to position [539, 0]
